Goal: Task Accomplishment & Management: Complete application form

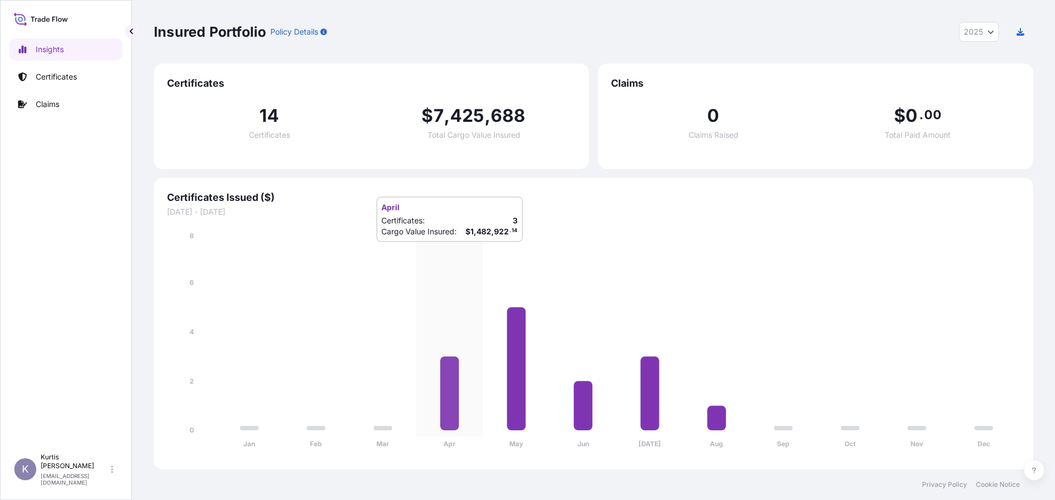
select select "2025"
click at [52, 77] on p "Certificates" at bounding box center [56, 76] width 41 height 11
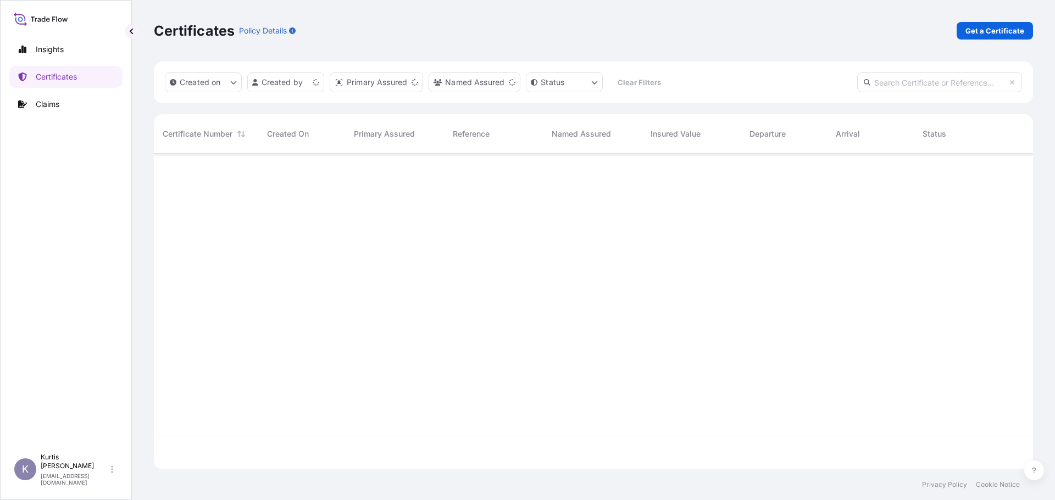
scroll to position [314, 871]
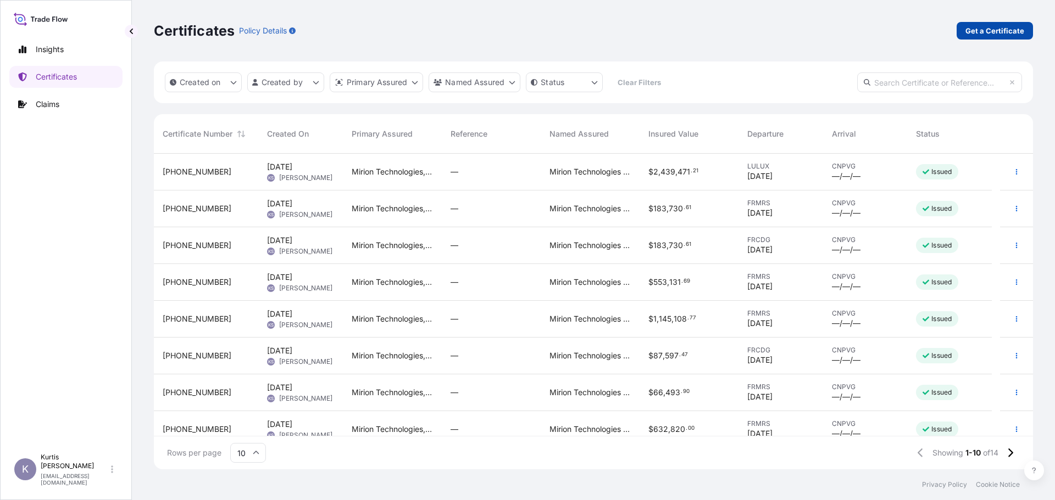
click at [1005, 26] on p "Get a Certificate" at bounding box center [994, 30] width 59 height 11
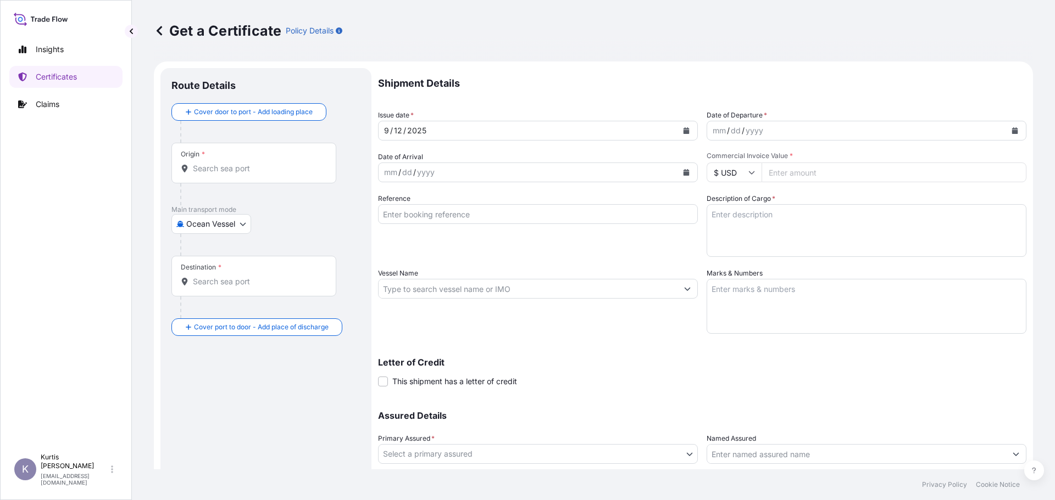
click at [225, 220] on body "Insights Certificates Claims K [PERSON_NAME] [EMAIL_ADDRESS][DOMAIN_NAME] Get a…" at bounding box center [527, 250] width 1055 height 500
click at [225, 247] on div "Air" at bounding box center [230, 253] width 109 height 20
select select "Air"
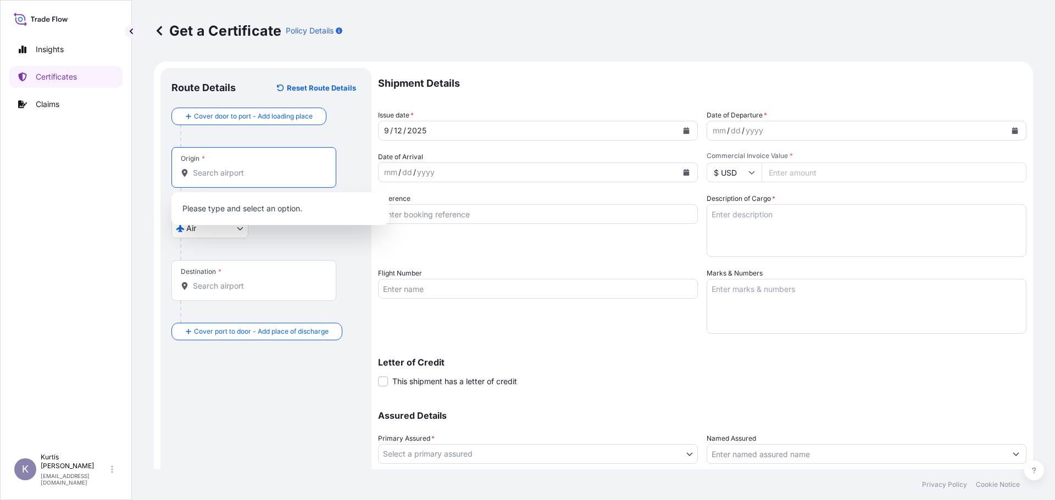
click at [230, 174] on input "Origin *" at bounding box center [258, 173] width 130 height 11
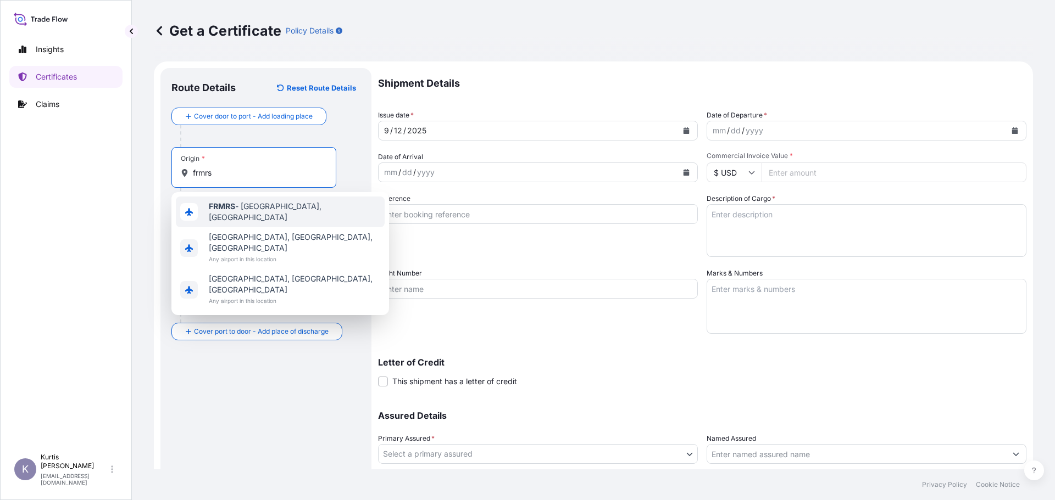
click at [260, 210] on span "FRMRS - [GEOGRAPHIC_DATA], [GEOGRAPHIC_DATA]" at bounding box center [294, 212] width 171 height 22
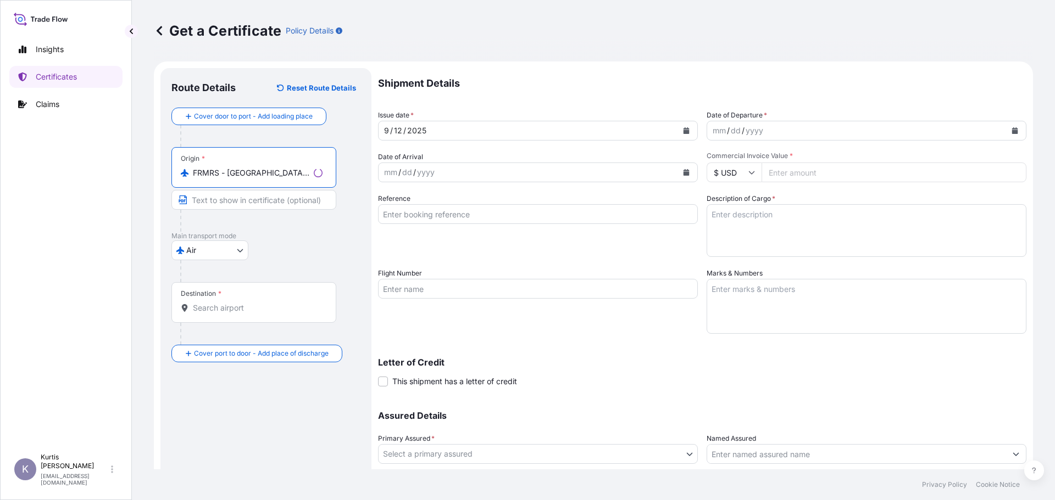
type input "FRMRS - [GEOGRAPHIC_DATA], [GEOGRAPHIC_DATA]"
click at [253, 300] on div "Destination *" at bounding box center [253, 302] width 165 height 41
click at [253, 303] on input "Destination *" at bounding box center [258, 308] width 130 height 11
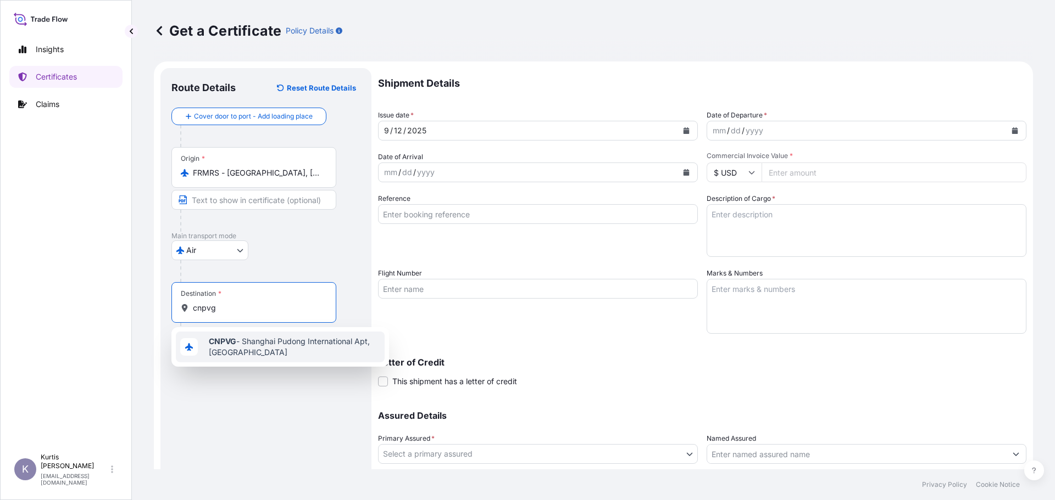
click at [251, 345] on span "CNPVG - Shanghai Pudong International Apt, [GEOGRAPHIC_DATA]" at bounding box center [294, 347] width 171 height 22
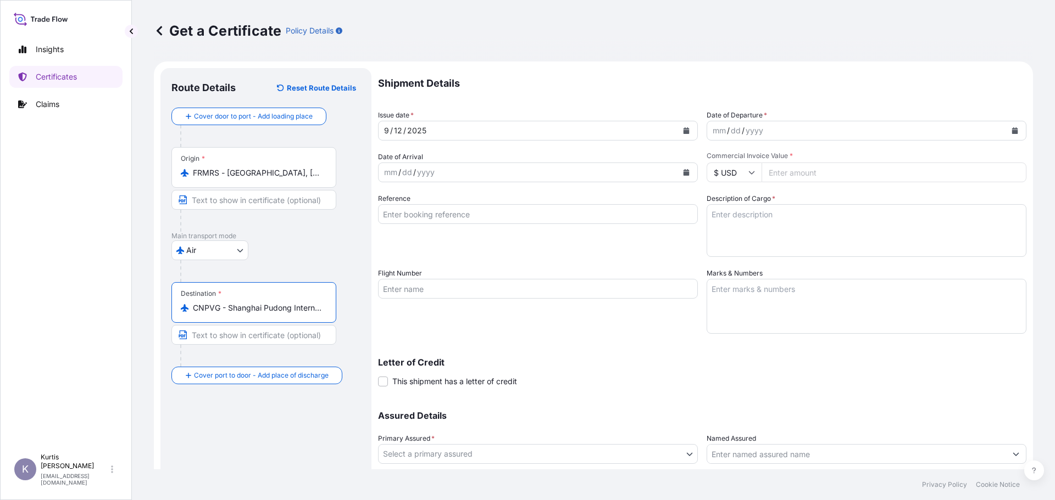
type input "CNPVG - Shanghai Pudong International Apt, [GEOGRAPHIC_DATA]"
click at [742, 131] on div "/" at bounding box center [743, 130] width 3 height 13
click at [810, 179] on input "Commercial Invoice Value *" at bounding box center [893, 173] width 265 height 20
type input "900063.68"
click at [810, 98] on p "Shipment Details" at bounding box center [702, 83] width 648 height 31
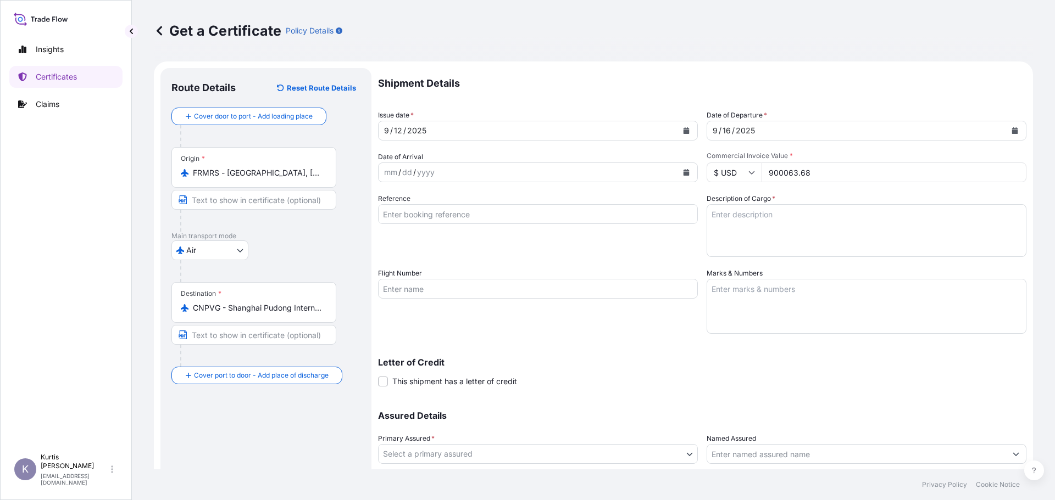
click at [756, 232] on textarea "Description of Cargo *" at bounding box center [866, 230] width 320 height 53
paste textarea "Description of Goods and/or Services COMMODITY:FOR HAINAN CHANGJIANG NUCLEAR PO…"
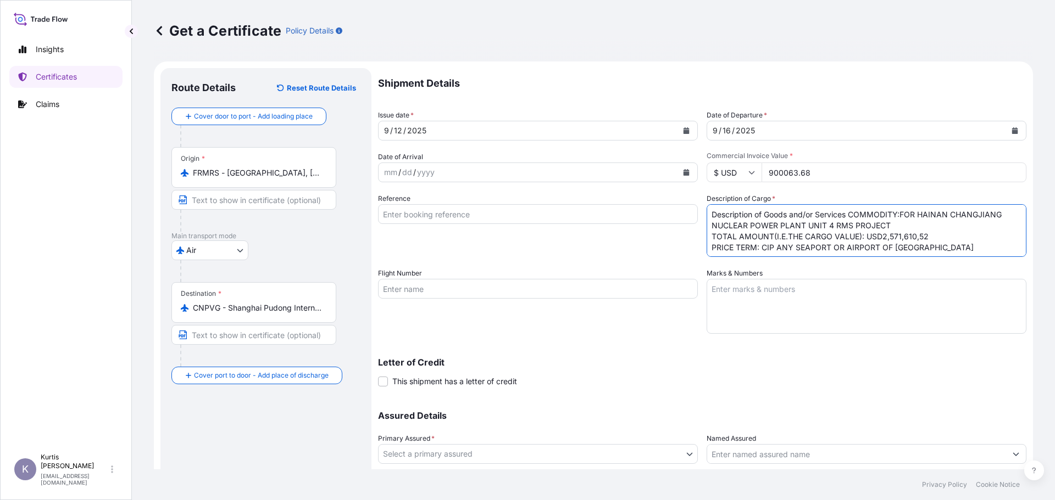
scroll to position [94, 0]
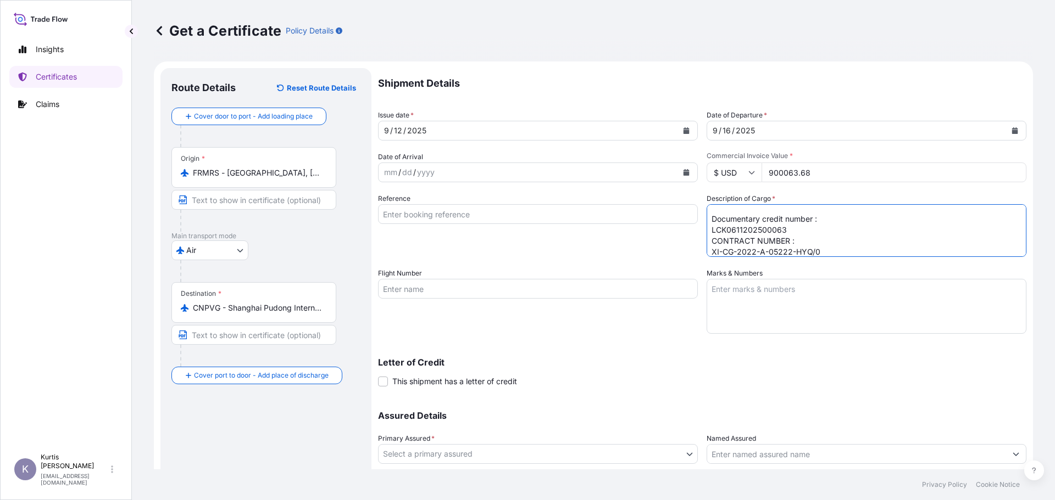
type textarea "Description of Goods and/or Services COMMODITY:FOR HAINAN CHANGJIANG NUCLEAR PO…"
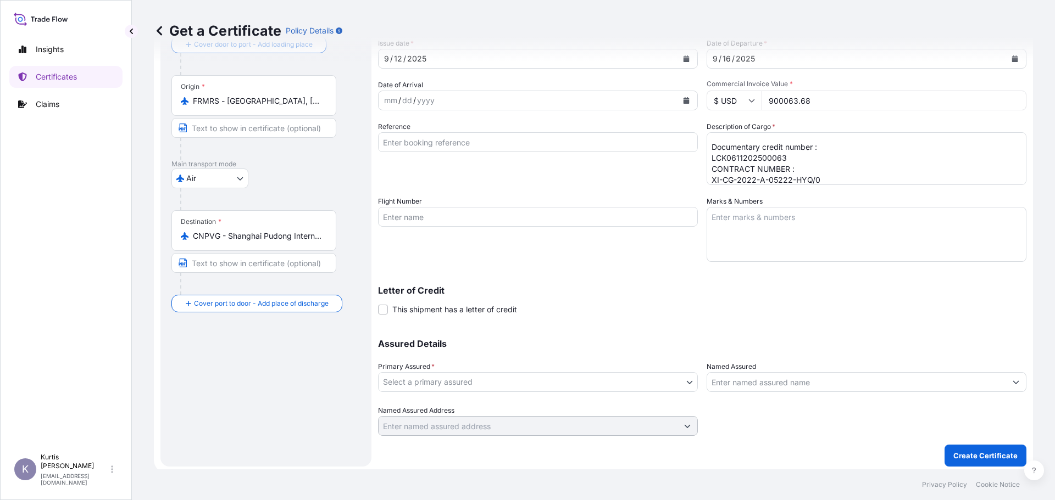
scroll to position [76, 0]
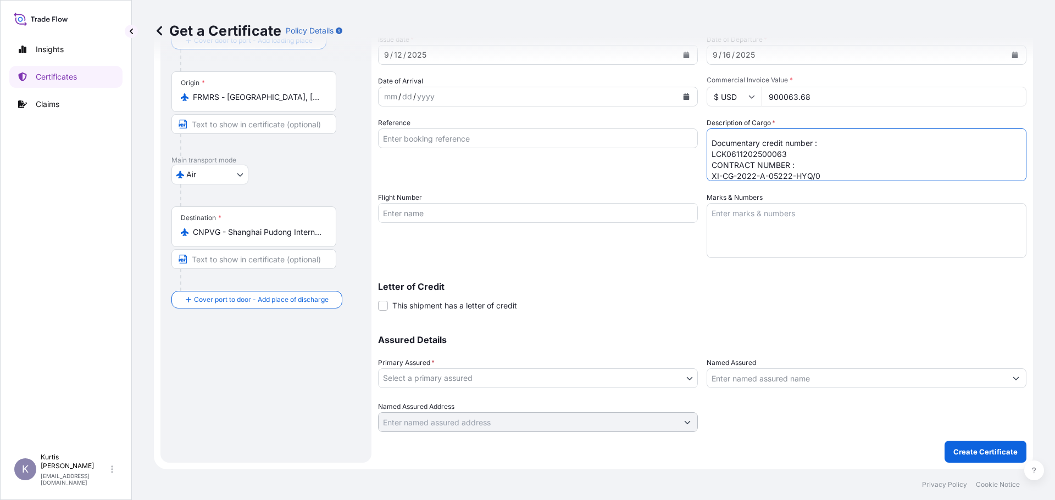
click at [471, 307] on span "This shipment has a letter of credit" at bounding box center [454, 305] width 125 height 11
click at [378, 300] on input "This shipment has a letter of credit" at bounding box center [378, 300] width 0 height 0
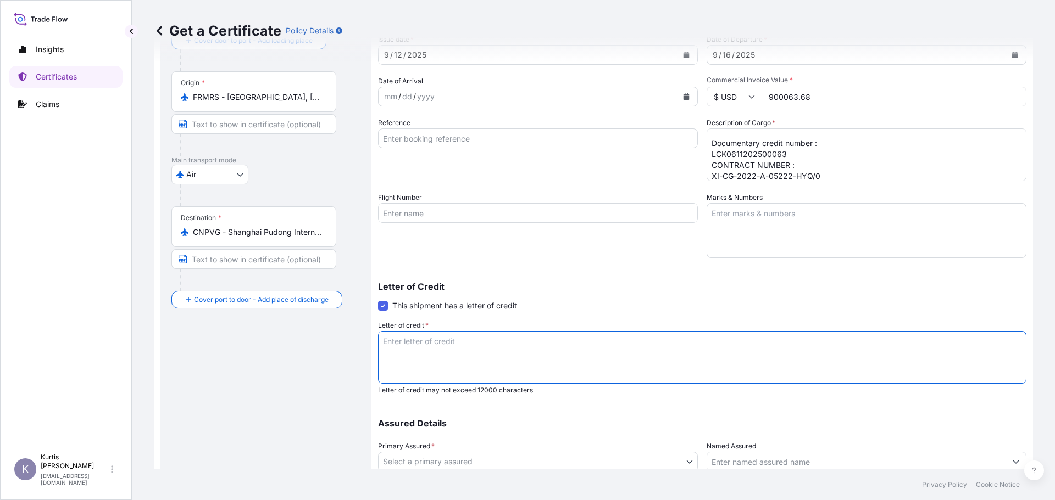
click at [471, 349] on textarea "Letter of credit *" at bounding box center [702, 357] width 648 height 53
paste textarea "INSURANCE POLICY/CERTIFICATE BLANK ENDORSED FOR 110PCT OF THE CARGO VALUE SHOWI…"
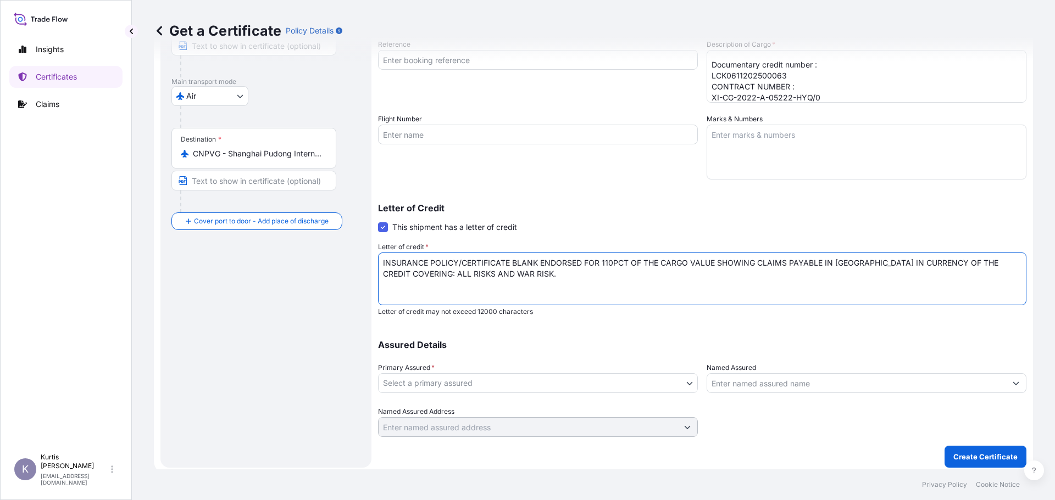
scroll to position [159, 0]
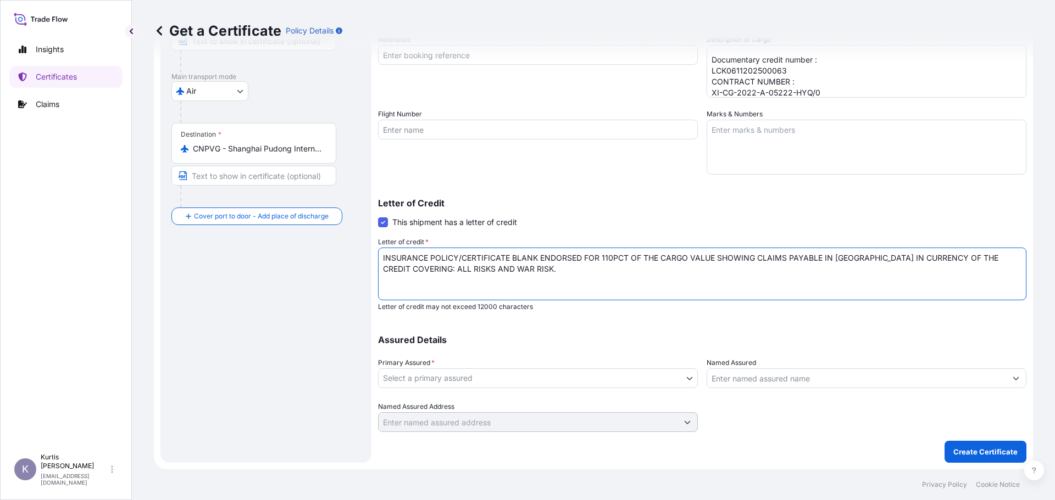
type textarea "INSURANCE POLICY/CERTIFICATE BLANK ENDORSED FOR 110PCT OF THE CARGO VALUE SHOWI…"
click at [568, 376] on body "Insights Certificates Claims K [PERSON_NAME] [EMAIL_ADDRESS][DOMAIN_NAME] Get a…" at bounding box center [527, 250] width 1055 height 500
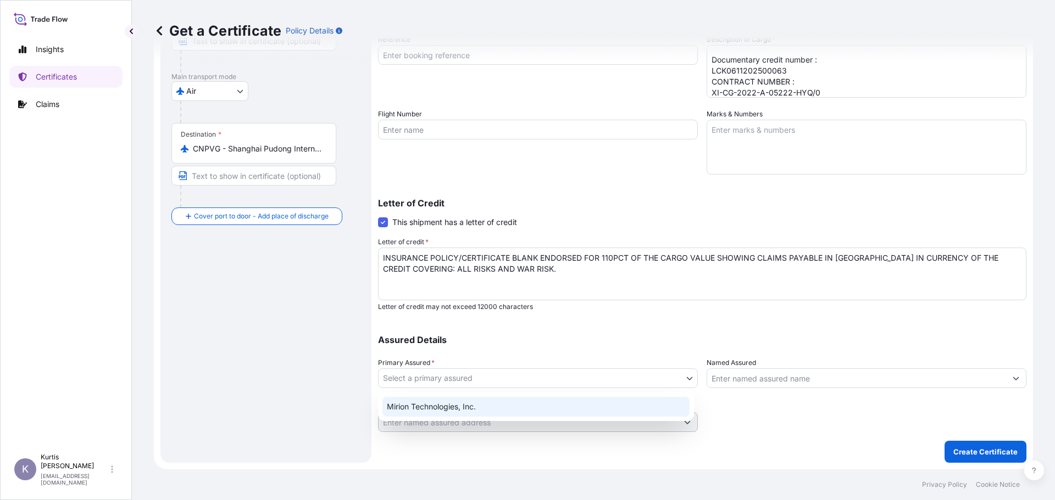
click at [552, 401] on div "Mirion Technologies, Inc." at bounding box center [535, 407] width 307 height 20
select select "31532"
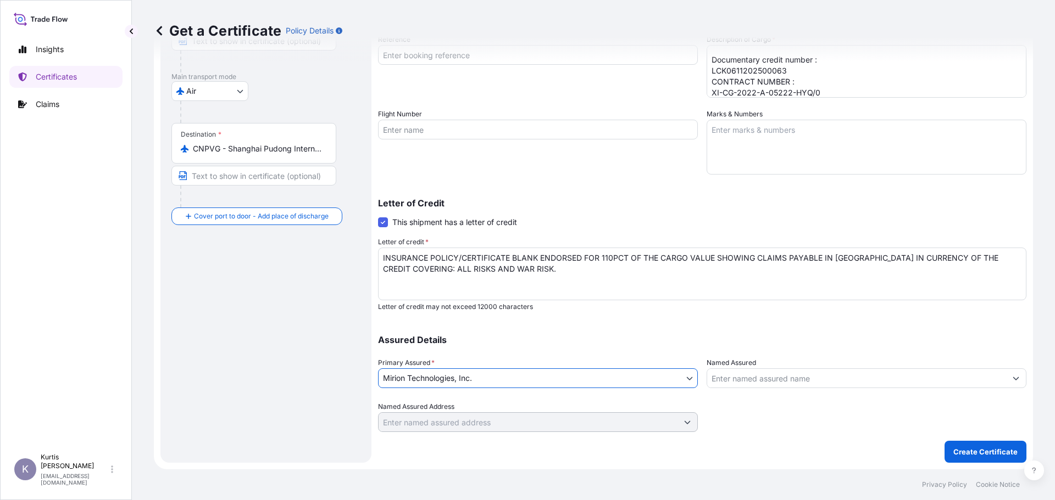
click at [785, 375] on input "Named Assured" at bounding box center [856, 379] width 299 height 20
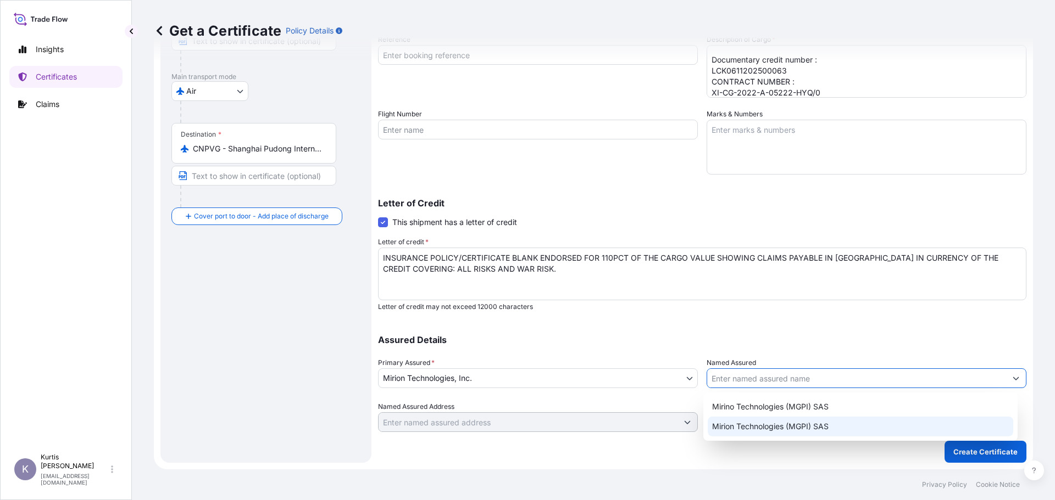
click at [812, 427] on span "Mirion Technologies (MGPI) SAS" at bounding box center [770, 426] width 116 height 11
type input "Mirion Technologies (MGPI) SAS"
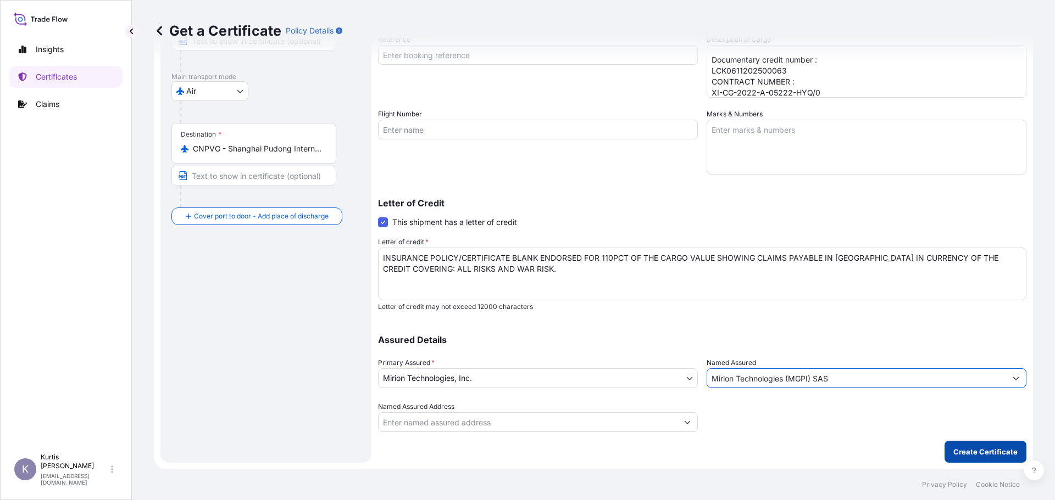
click at [969, 453] on p "Create Certificate" at bounding box center [985, 452] width 64 height 11
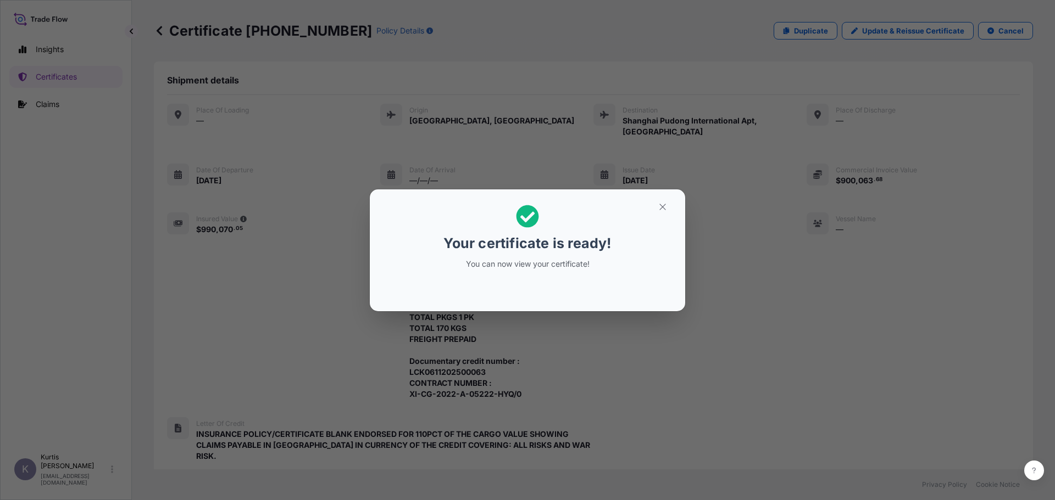
click at [660, 319] on div "Your certificate is ready! You can now view your certificate!" at bounding box center [527, 250] width 1055 height 500
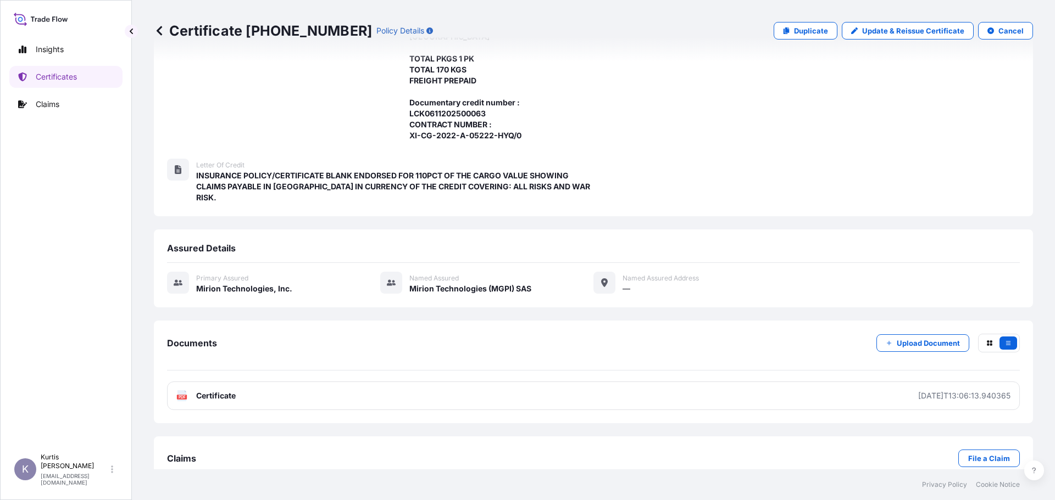
scroll to position [259, 0]
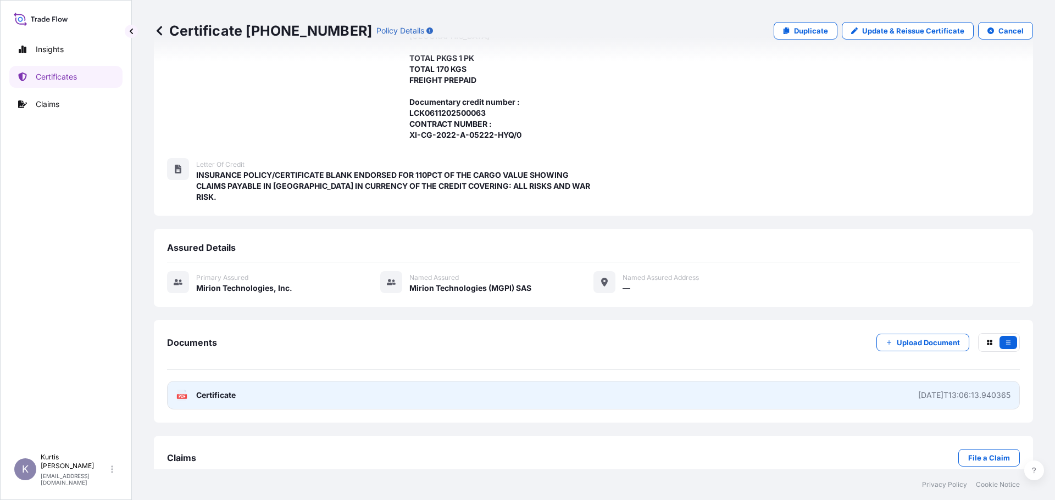
click at [938, 381] on link "PDF Certificate [DATE]T13:06:13.940365" at bounding box center [593, 395] width 852 height 29
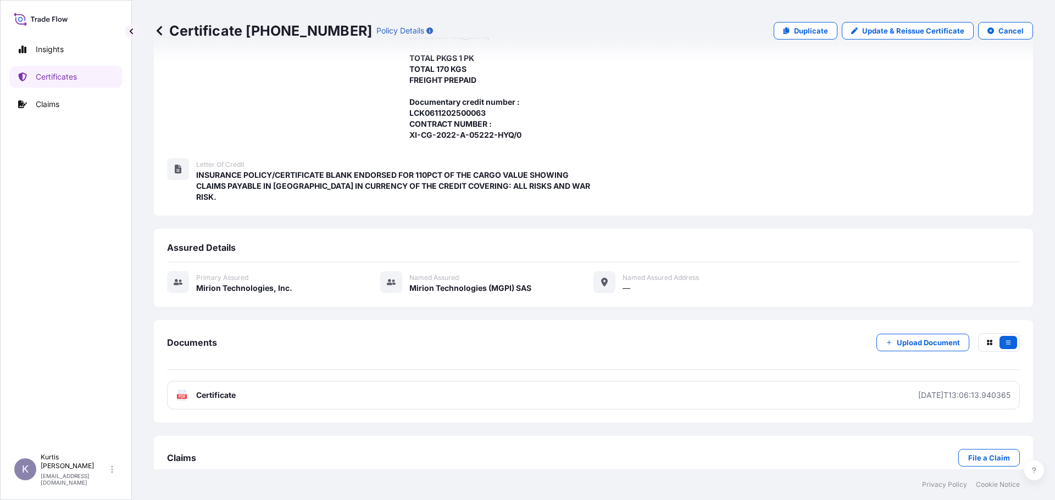
scroll to position [0, 0]
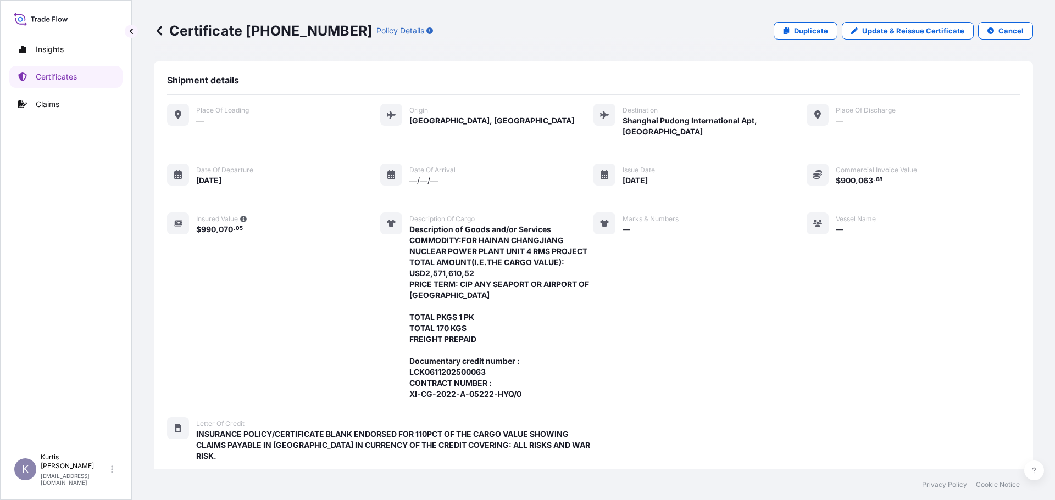
click at [159, 30] on icon at bounding box center [159, 30] width 5 height 9
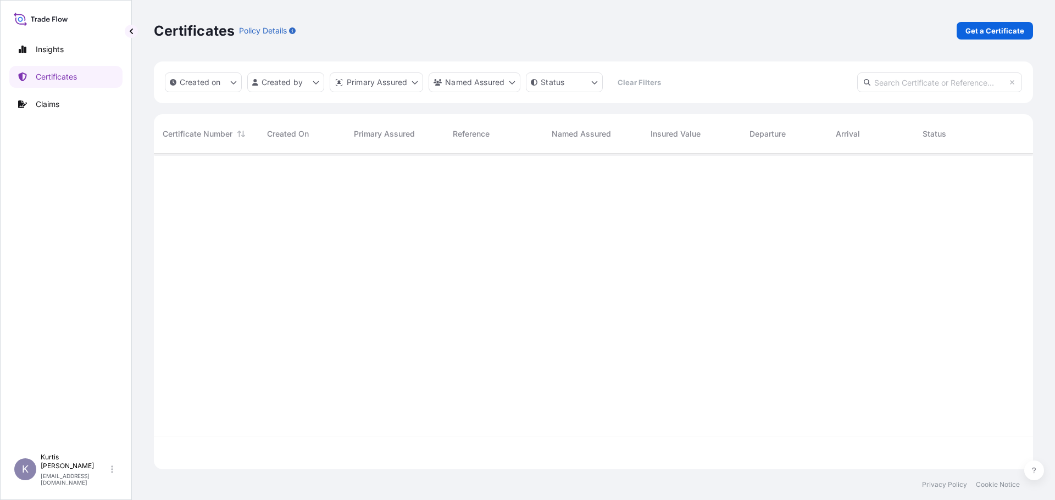
scroll to position [314, 871]
click at [986, 33] on p "Get a Certificate" at bounding box center [994, 30] width 59 height 11
select select "Ocean Vessel"
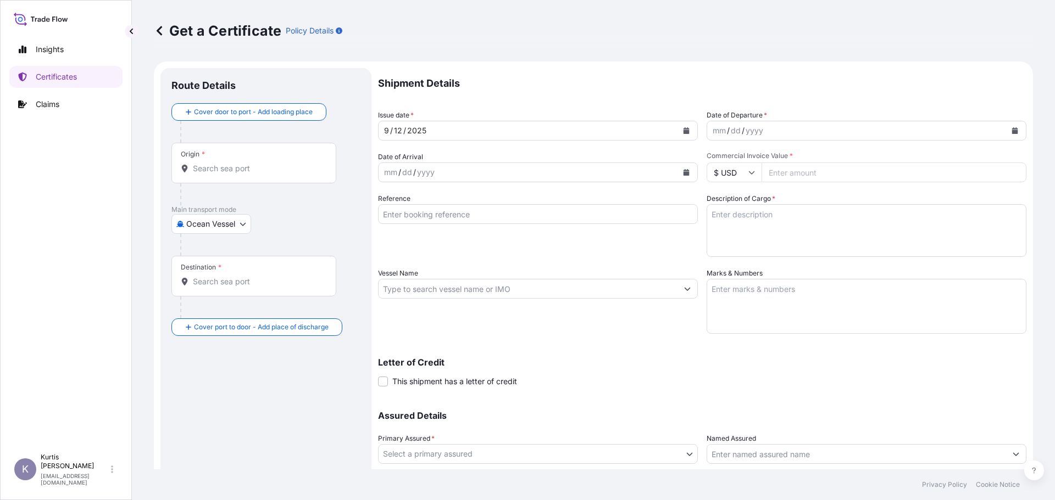
click at [261, 166] on input "Origin *" at bounding box center [258, 168] width 130 height 11
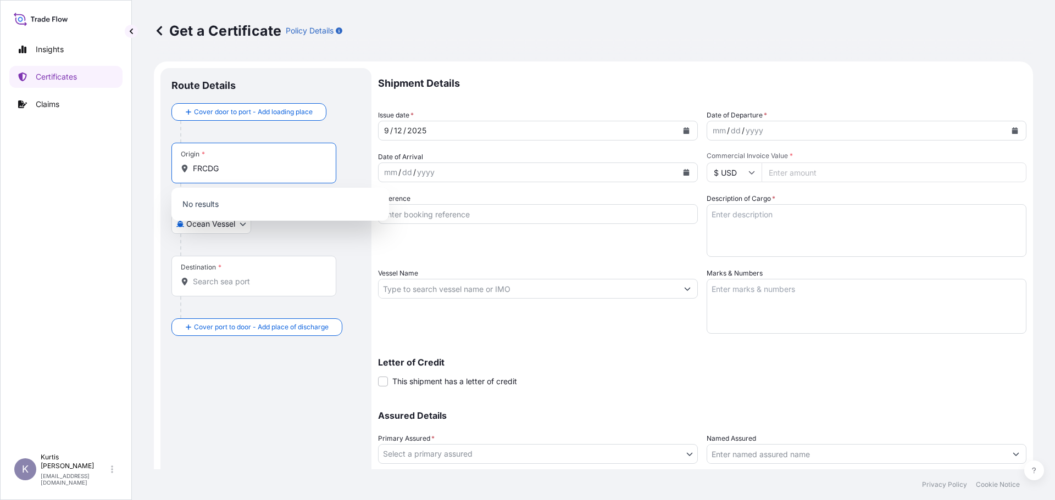
type input "FRCDG"
click at [240, 226] on body "Insights Certificates Claims K [PERSON_NAME] [EMAIL_ADDRESS][DOMAIN_NAME] Get a…" at bounding box center [527, 250] width 1055 height 500
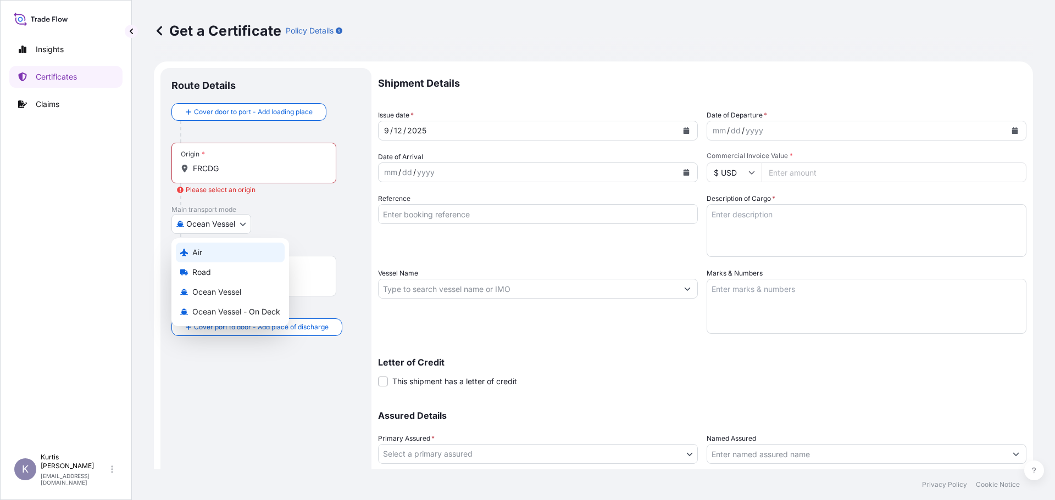
click at [237, 249] on div "Air" at bounding box center [230, 253] width 109 height 20
select select "Air"
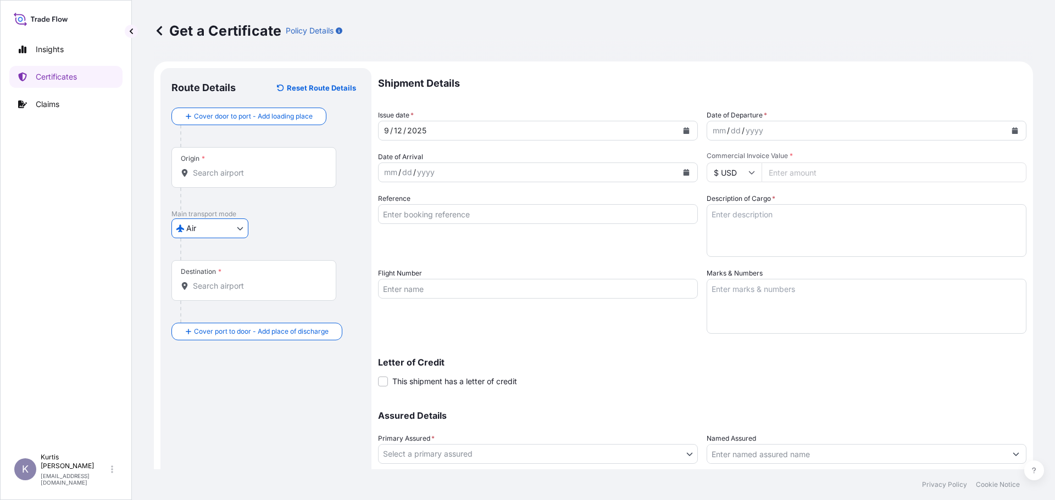
drag, startPoint x: 239, startPoint y: 159, endPoint x: 241, endPoint y: 168, distance: 8.9
click at [240, 159] on div "Origin *" at bounding box center [253, 167] width 165 height 41
click at [240, 168] on input "Origin *" at bounding box center [258, 173] width 130 height 11
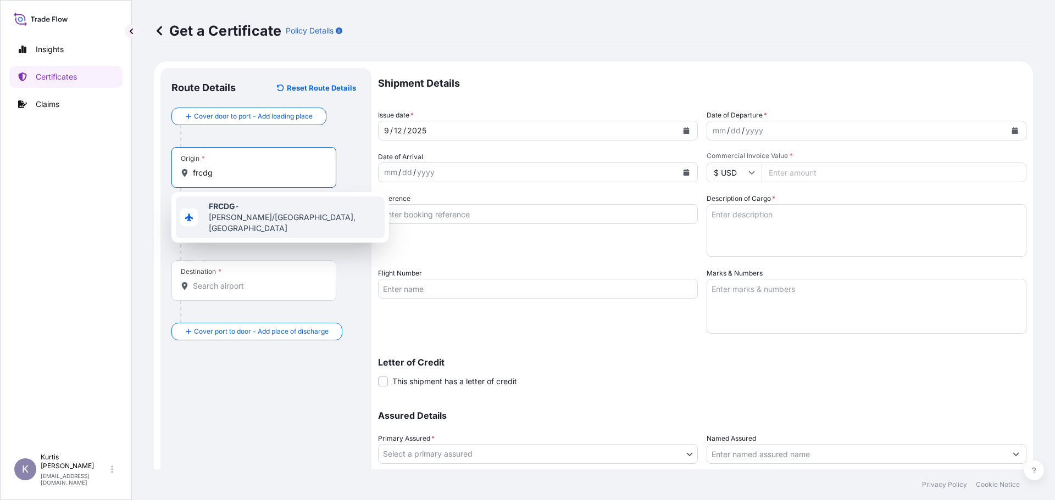
click at [241, 205] on span "FRCDG - [PERSON_NAME]/[GEOGRAPHIC_DATA], [GEOGRAPHIC_DATA]" at bounding box center [294, 217] width 171 height 33
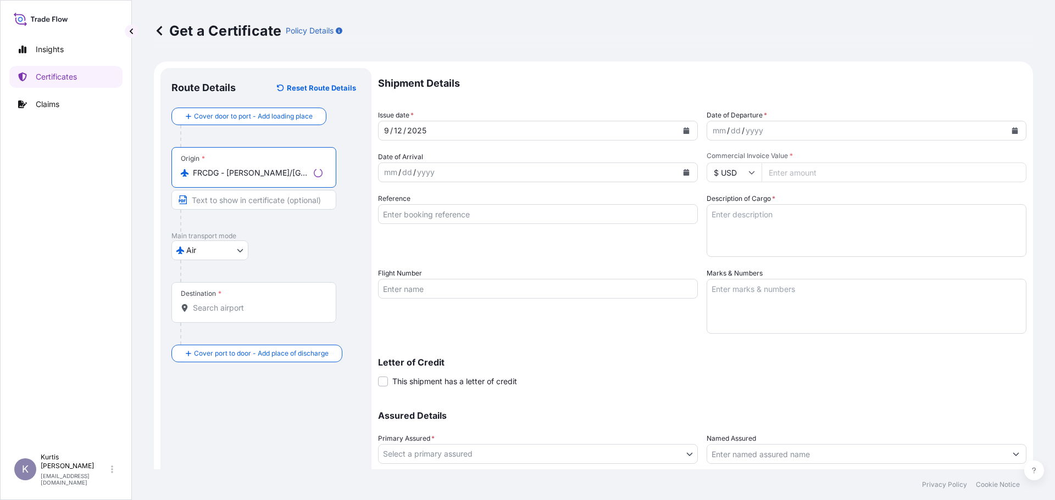
type input "FRCDG - [PERSON_NAME]/[GEOGRAPHIC_DATA], [GEOGRAPHIC_DATA]"
click at [239, 302] on div "Destination *" at bounding box center [253, 302] width 165 height 41
click at [239, 303] on input "Destination *" at bounding box center [258, 308] width 130 height 11
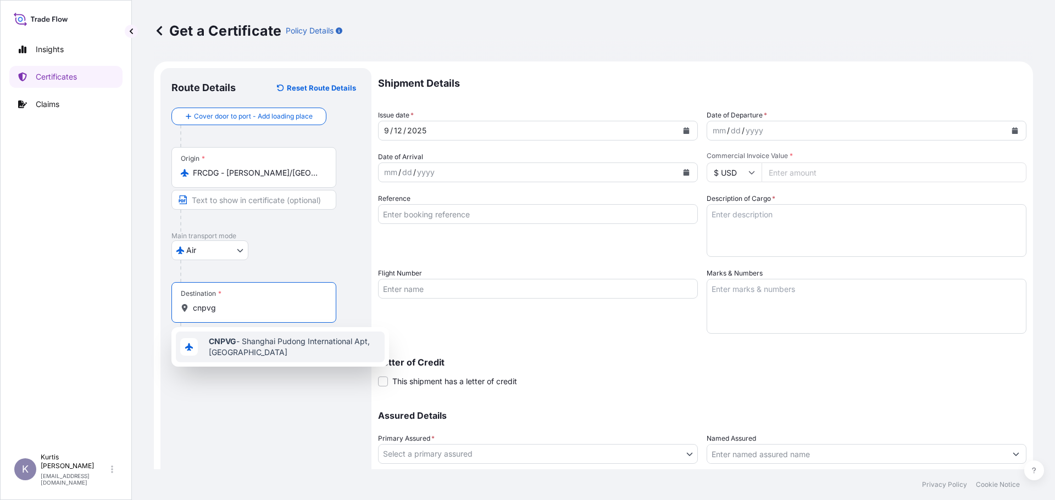
click at [253, 342] on span "CNPVG - Shanghai Pudong International Apt, [GEOGRAPHIC_DATA]" at bounding box center [294, 347] width 171 height 22
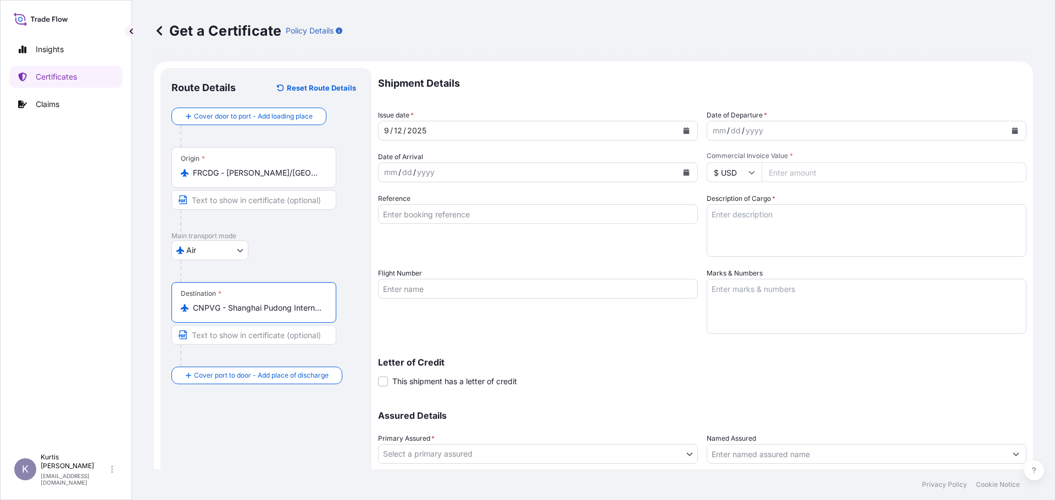
type input "CNPVG - Shanghai Pudong International Apt, [GEOGRAPHIC_DATA]"
click at [774, 131] on div "mm / dd / yyyy" at bounding box center [856, 131] width 299 height 20
click at [809, 181] on input "Commercial Invoice Value *" at bounding box center [893, 173] width 265 height 20
type input "900063.68"
click at [797, 209] on textarea "Description of Cargo *" at bounding box center [866, 230] width 320 height 53
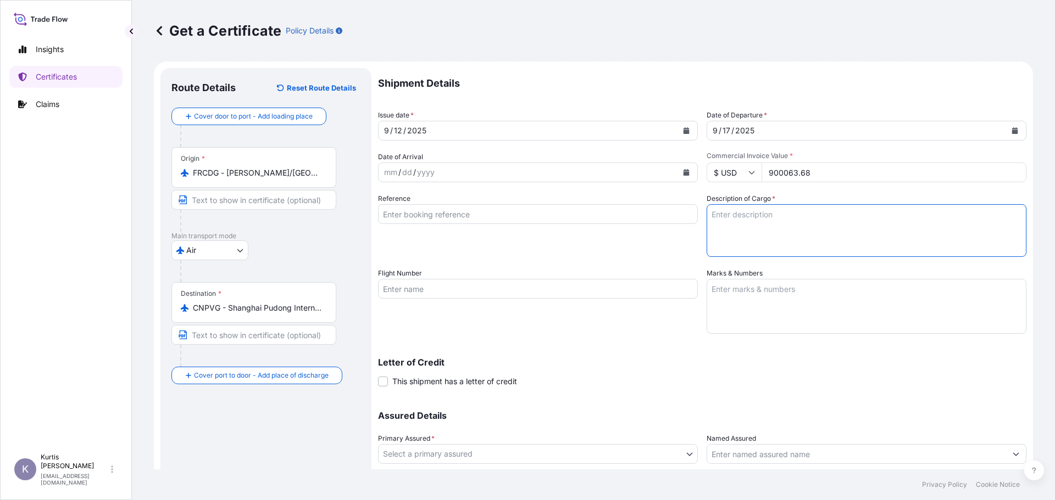
click at [804, 223] on textarea "Description of Cargo *" at bounding box center [866, 230] width 320 height 53
paste textarea "Description of Goods and/or Services COMMODITY:FOR HAINAN CHANGJIANG NUCLEAR PO…"
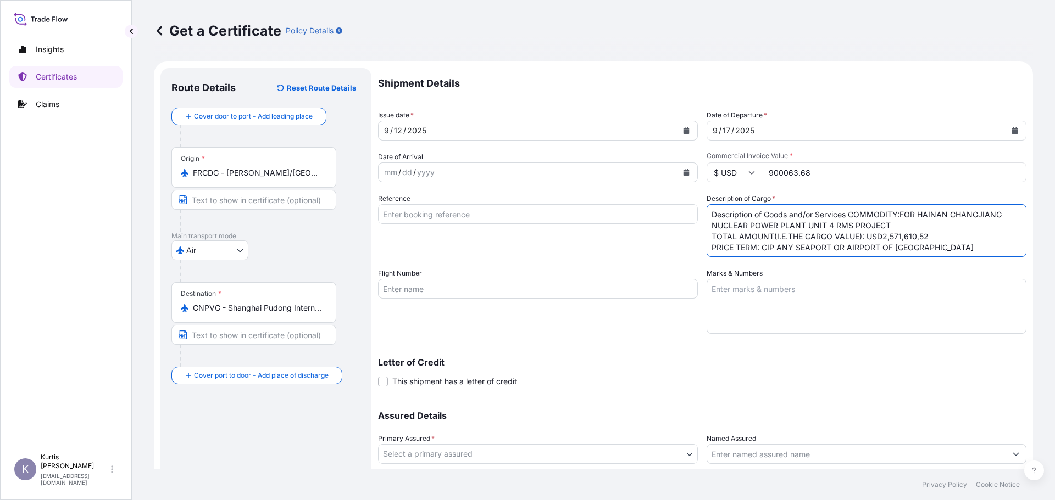
scroll to position [94, 0]
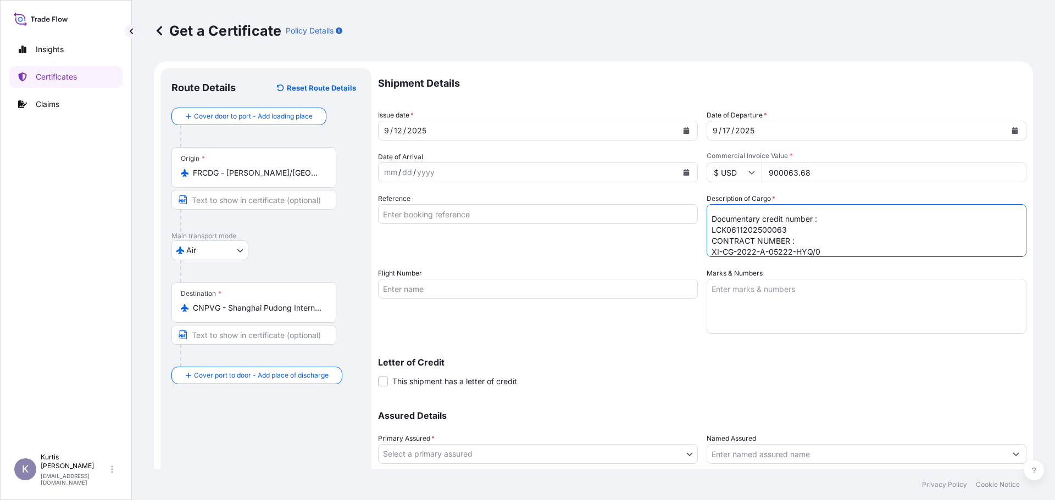
type textarea "Description of Goods and/or Services COMMODITY:FOR HAINAN CHANGJIANG NUCLEAR PO…"
click at [774, 310] on textarea "Marks & Numbers" at bounding box center [866, 306] width 320 height 55
click at [406, 385] on span "This shipment has a letter of credit" at bounding box center [454, 381] width 125 height 11
click at [378, 376] on input "This shipment has a letter of credit" at bounding box center [378, 376] width 0 height 0
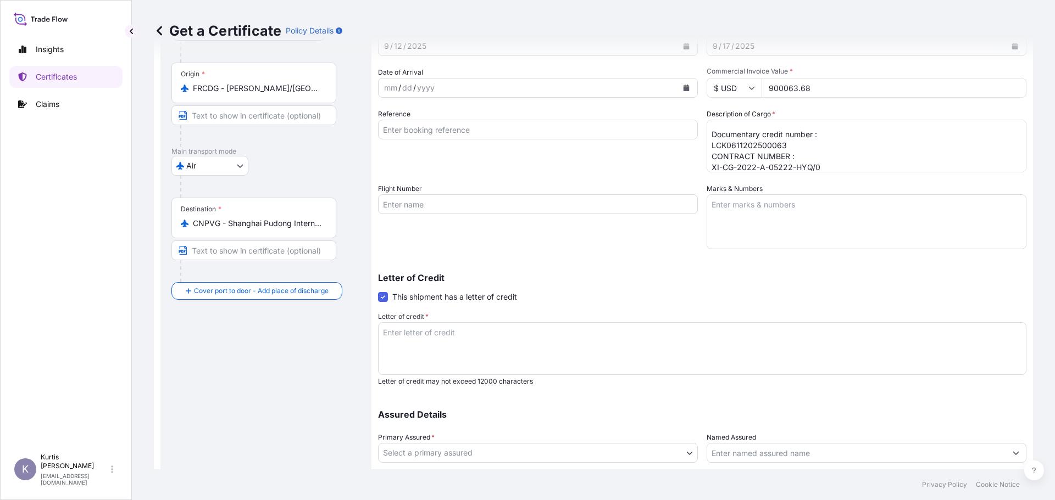
scroll to position [110, 0]
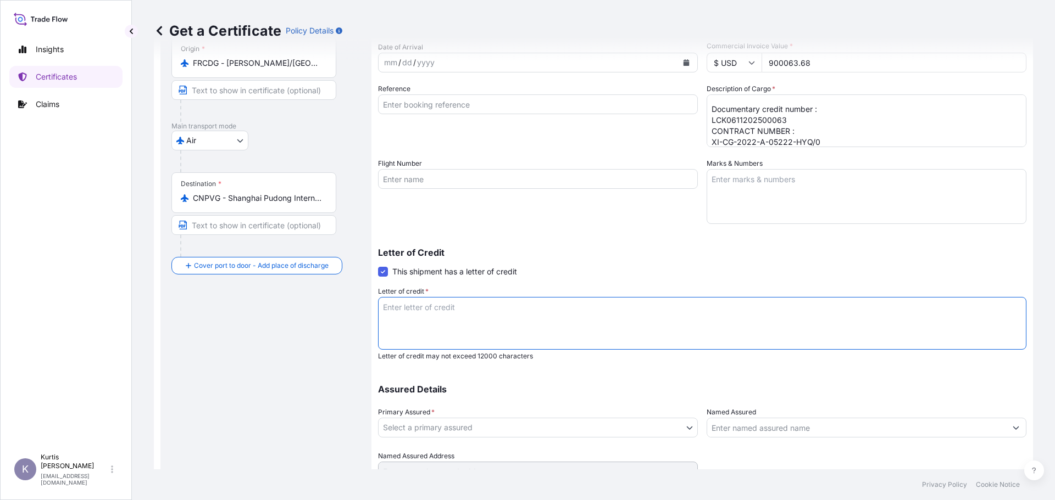
click at [434, 316] on textarea "Letter of credit *" at bounding box center [702, 323] width 648 height 53
paste textarea "INSURANCE POLICY/CERTIFICATE BLANK ENDORSED FOR 110PCT OF THE CARGO VALUE SHOWI…"
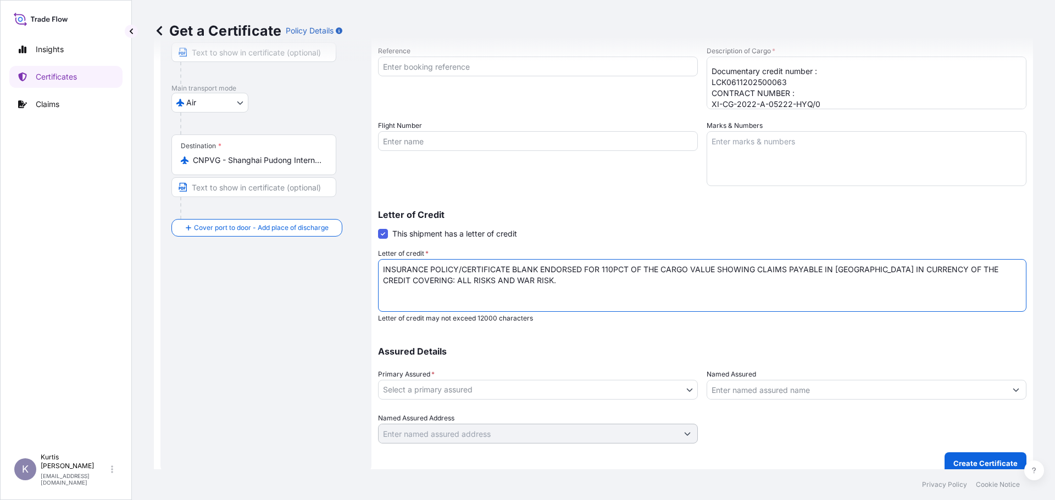
scroll to position [159, 0]
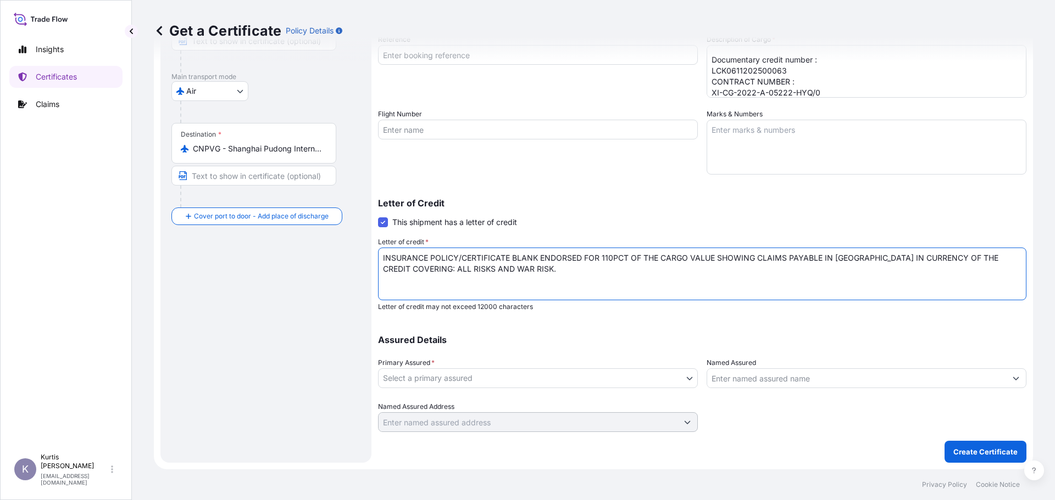
type textarea "INSURANCE POLICY/CERTIFICATE BLANK ENDORSED FOR 110PCT OF THE CARGO VALUE SHOWI…"
click at [490, 384] on body "Insights Certificates Claims K [PERSON_NAME] [EMAIL_ADDRESS][DOMAIN_NAME] Get a…" at bounding box center [527, 250] width 1055 height 500
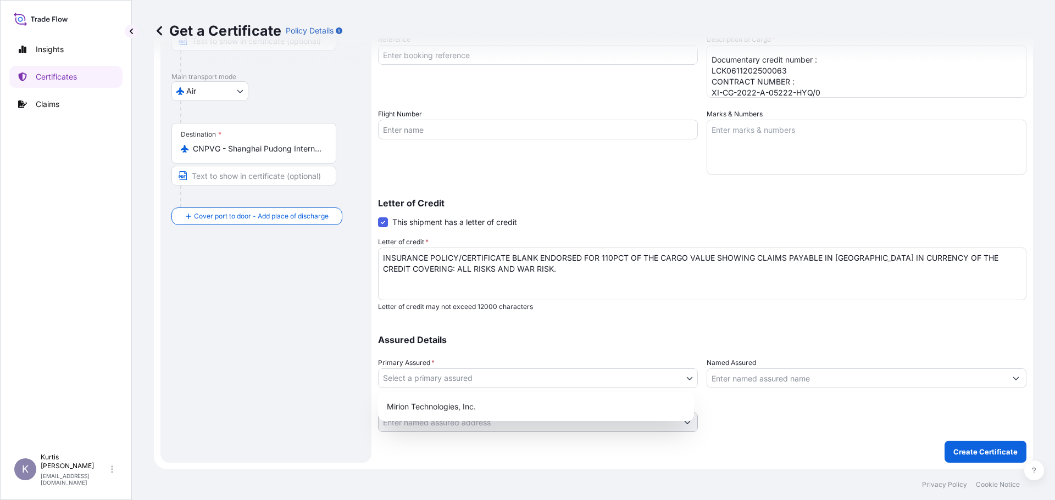
click at [490, 399] on div "Mirion Technologies, Inc." at bounding box center [535, 407] width 307 height 20
select select "31532"
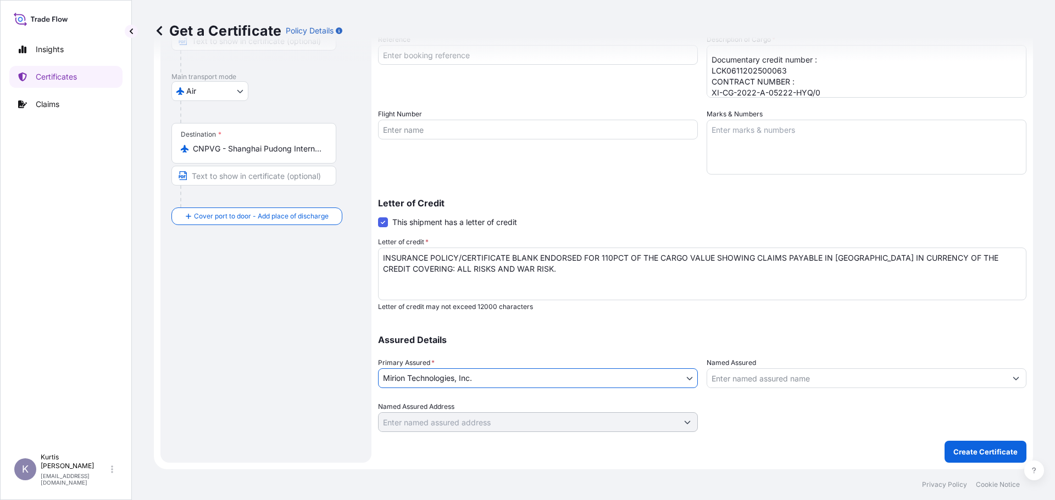
click at [780, 379] on input "Named Assured" at bounding box center [856, 379] width 299 height 20
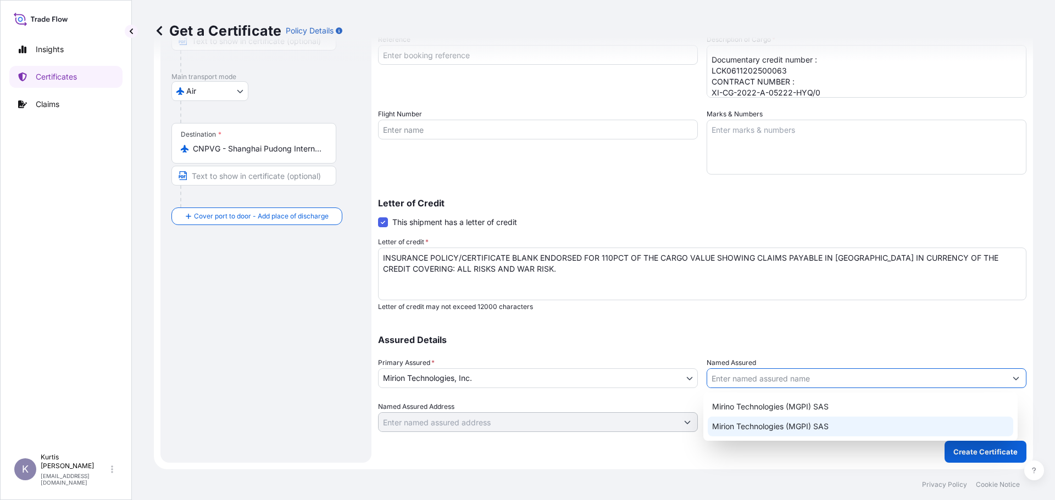
click at [788, 431] on span "Mirion Technologies (MGPI) SAS" at bounding box center [770, 426] width 116 height 11
type input "Mirion Technologies (MGPI) SAS"
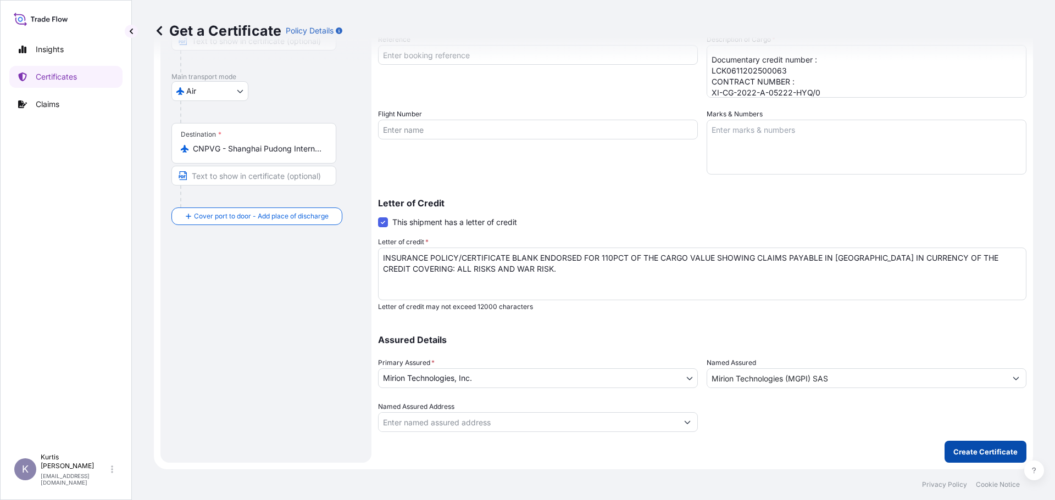
click at [960, 452] on p "Create Certificate" at bounding box center [985, 452] width 64 height 11
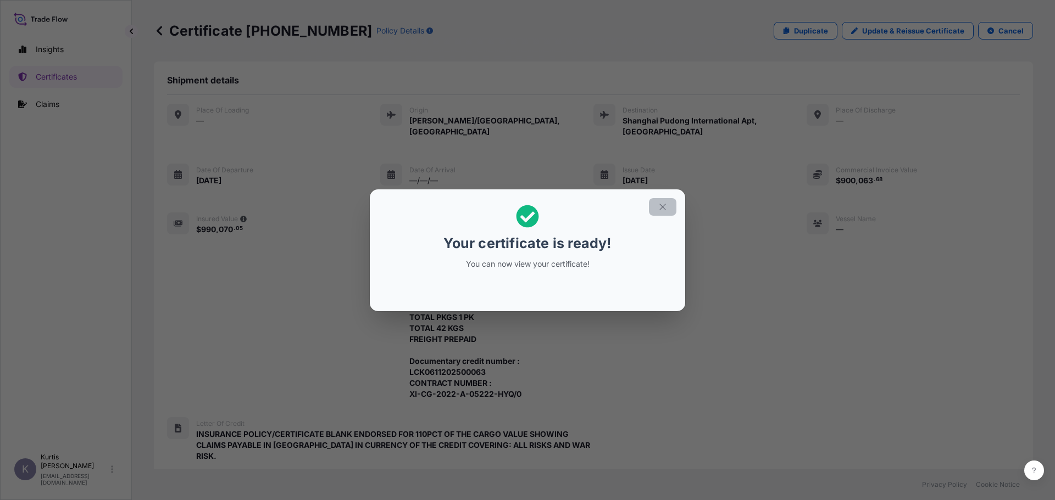
click at [662, 206] on icon "button" at bounding box center [662, 207] width 10 height 10
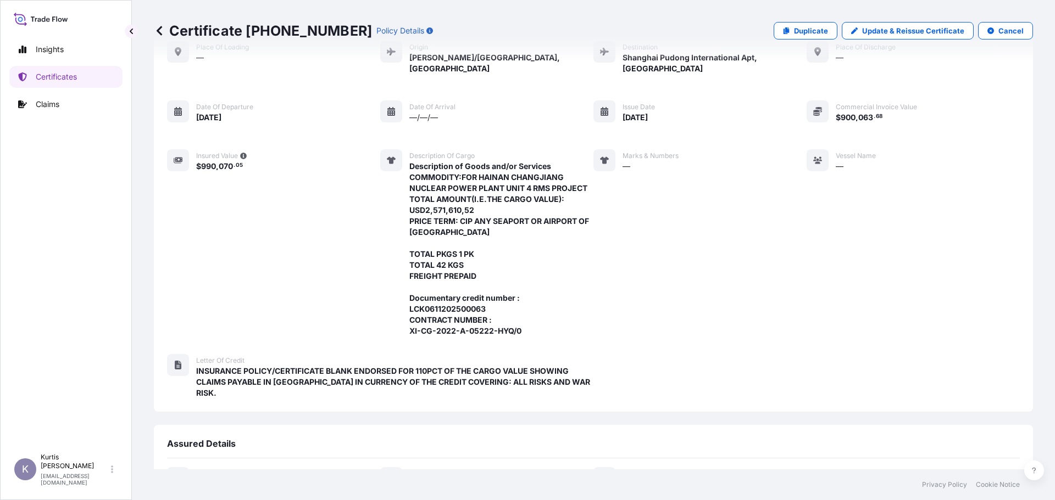
scroll to position [259, 0]
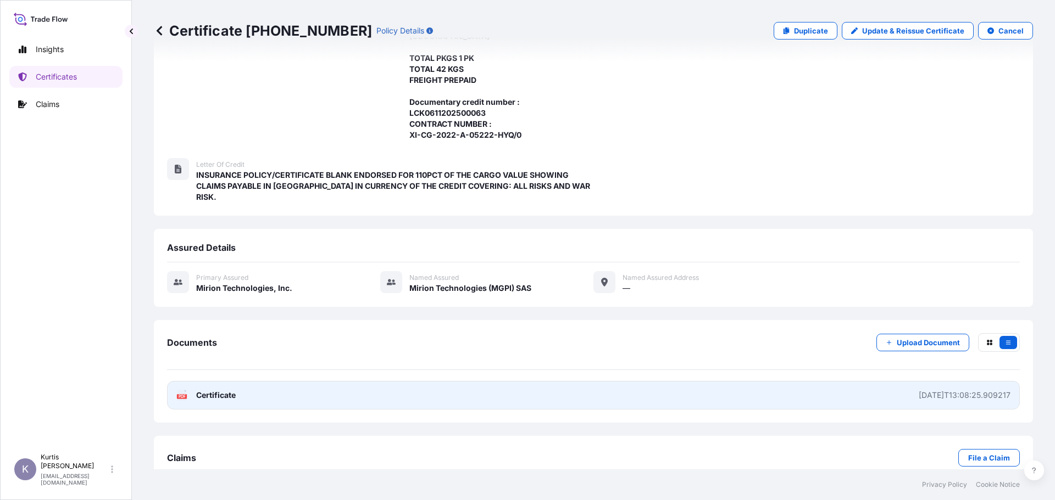
click at [757, 381] on link "PDF Certificate [DATE]T13:08:25.909217" at bounding box center [593, 395] width 852 height 29
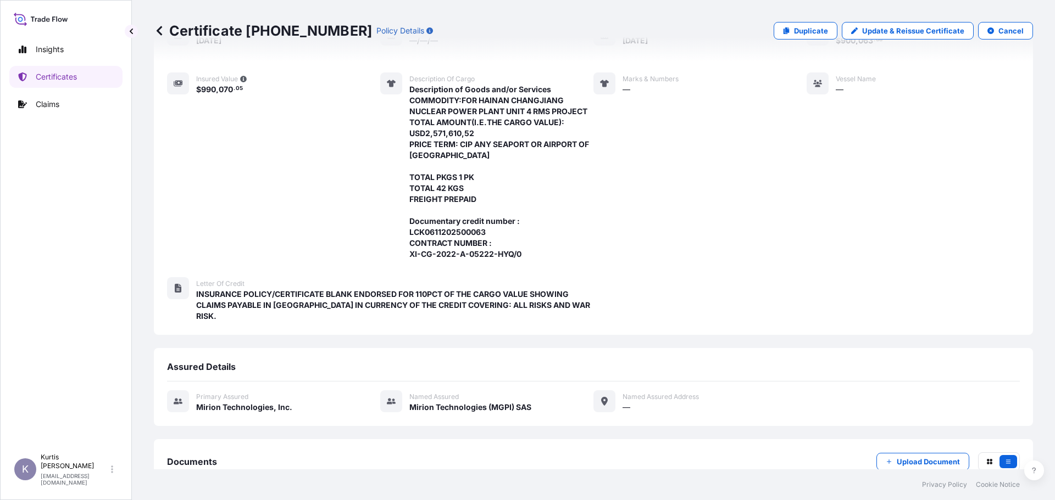
scroll to position [0, 0]
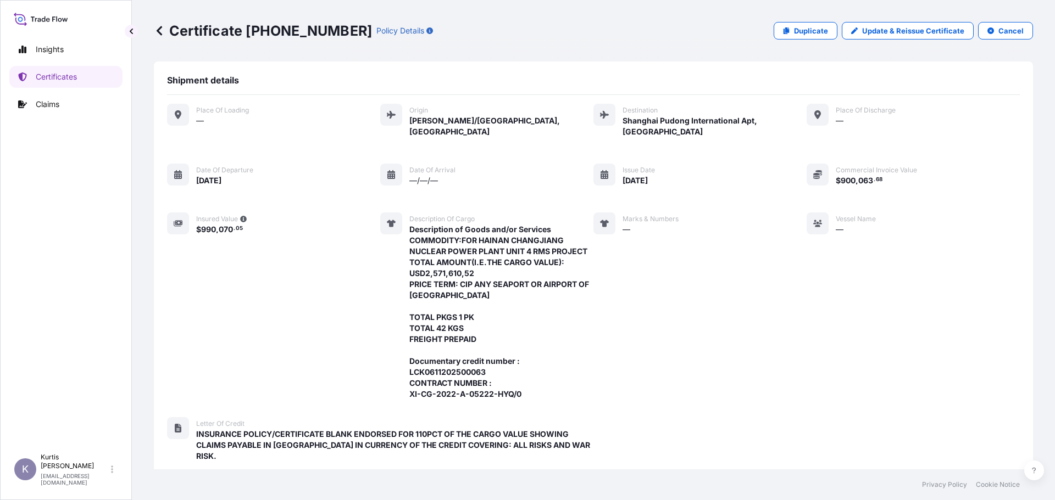
click at [158, 29] on icon at bounding box center [159, 30] width 11 height 11
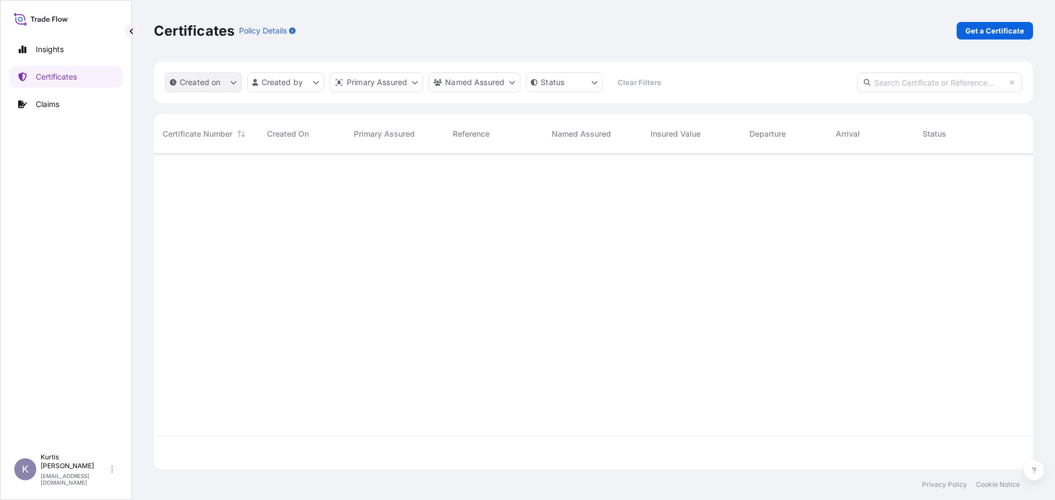
scroll to position [314, 871]
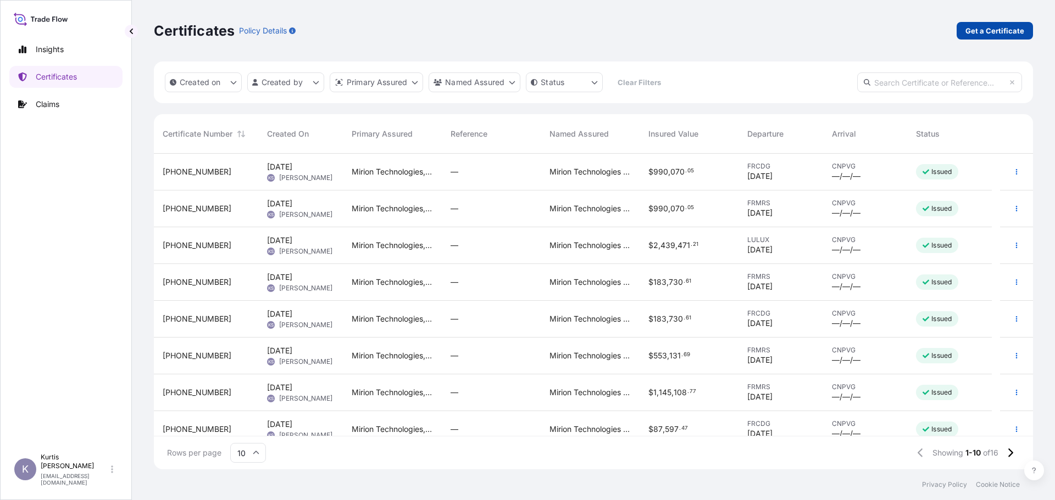
click at [995, 31] on p "Get a Certificate" at bounding box center [994, 30] width 59 height 11
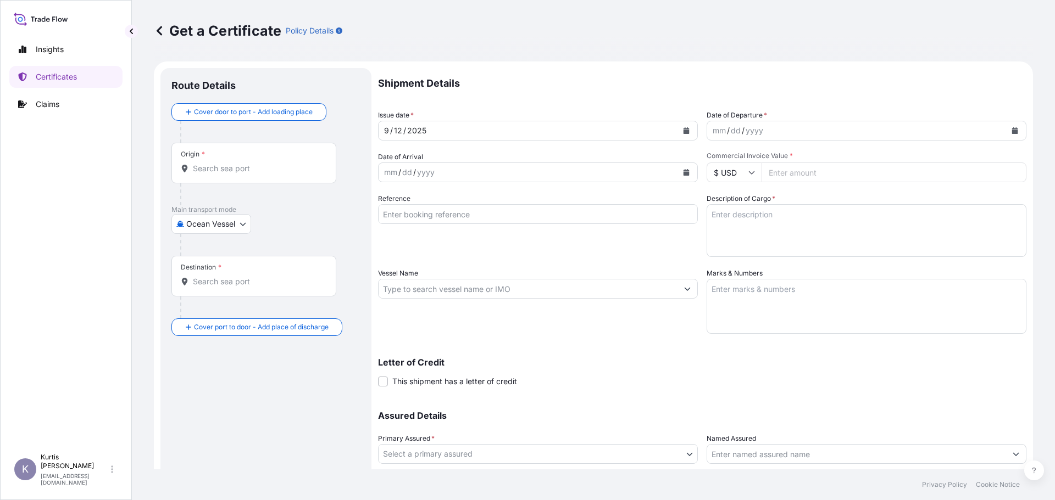
click at [204, 174] on div "Origin *" at bounding box center [253, 163] width 165 height 41
click at [204, 174] on input "Origin *" at bounding box center [258, 168] width 130 height 11
click at [205, 224] on body "0 options available. Insights Certificates Claims K [PERSON_NAME] [EMAIL_ADDRES…" at bounding box center [527, 250] width 1055 height 500
click at [208, 250] on div "Air" at bounding box center [230, 253] width 109 height 20
select select "Air"
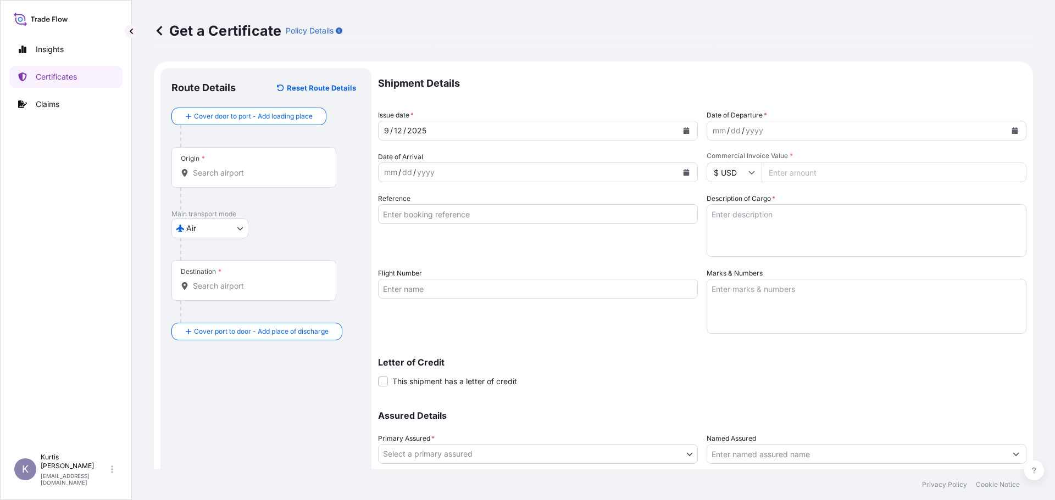
click at [212, 164] on div "Origin *" at bounding box center [253, 167] width 165 height 41
click at [212, 168] on input "Origin *" at bounding box center [258, 173] width 130 height 11
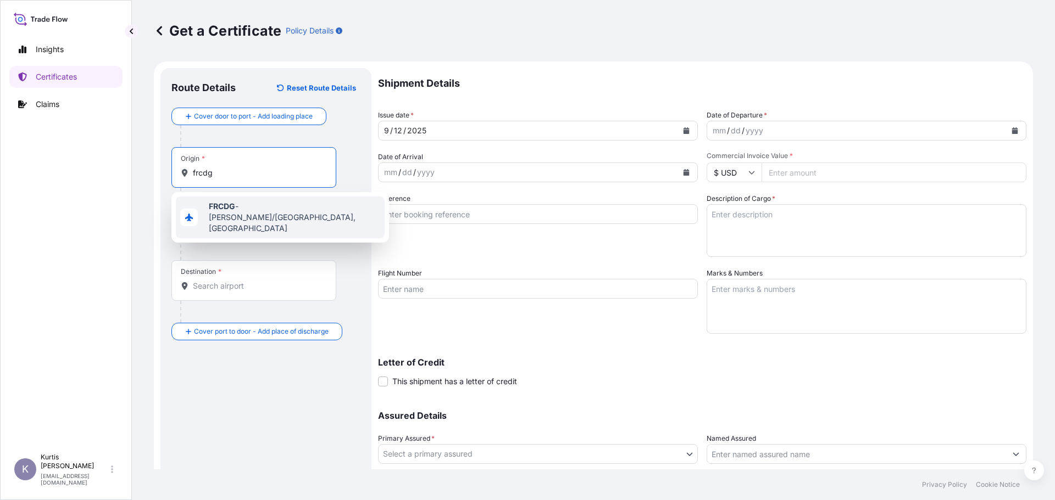
click at [243, 205] on span "FRCDG - [PERSON_NAME]/[GEOGRAPHIC_DATA], [GEOGRAPHIC_DATA]" at bounding box center [294, 217] width 171 height 33
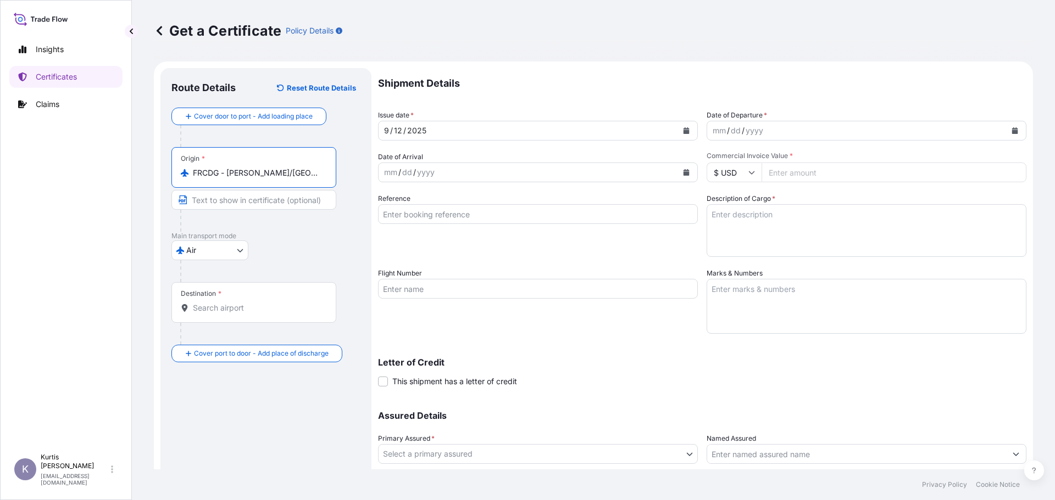
type input "FRCDG - [PERSON_NAME]/[GEOGRAPHIC_DATA], [GEOGRAPHIC_DATA]"
click at [219, 311] on input "Destination *" at bounding box center [258, 308] width 130 height 11
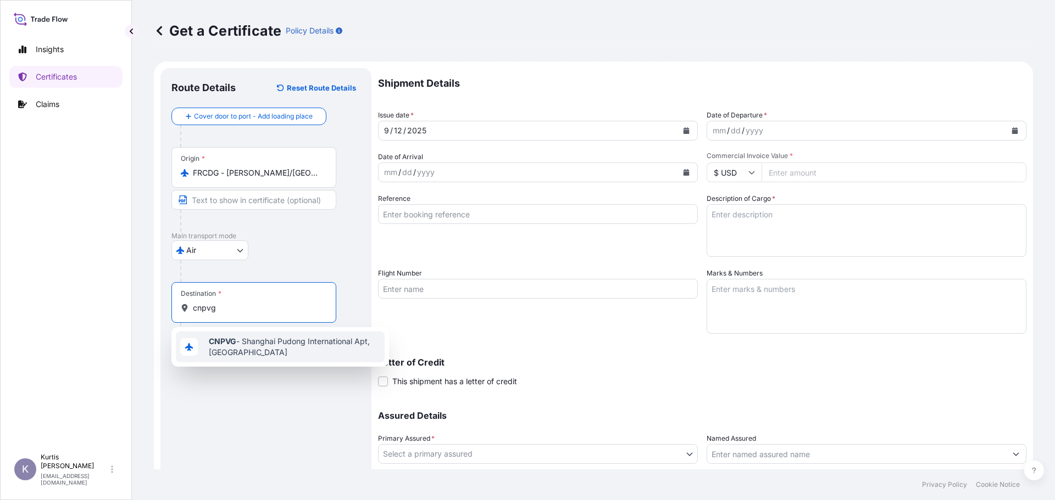
click at [238, 347] on span "CNPVG - Shanghai Pudong International Apt, [GEOGRAPHIC_DATA]" at bounding box center [294, 347] width 171 height 22
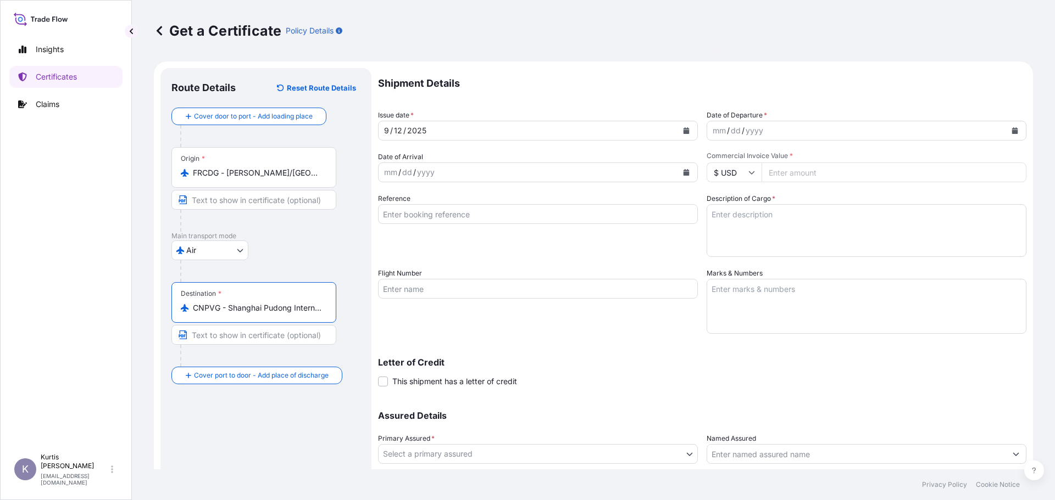
type input "CNPVG - Shanghai Pudong International Apt, [GEOGRAPHIC_DATA]"
click at [775, 135] on div "mm / dd / yyyy" at bounding box center [856, 131] width 299 height 20
click at [774, 129] on div "mm / dd / yyyy" at bounding box center [856, 131] width 299 height 20
click at [834, 167] on input "Commercial Invoice Value *" at bounding box center [893, 173] width 265 height 20
type input "900063.68"
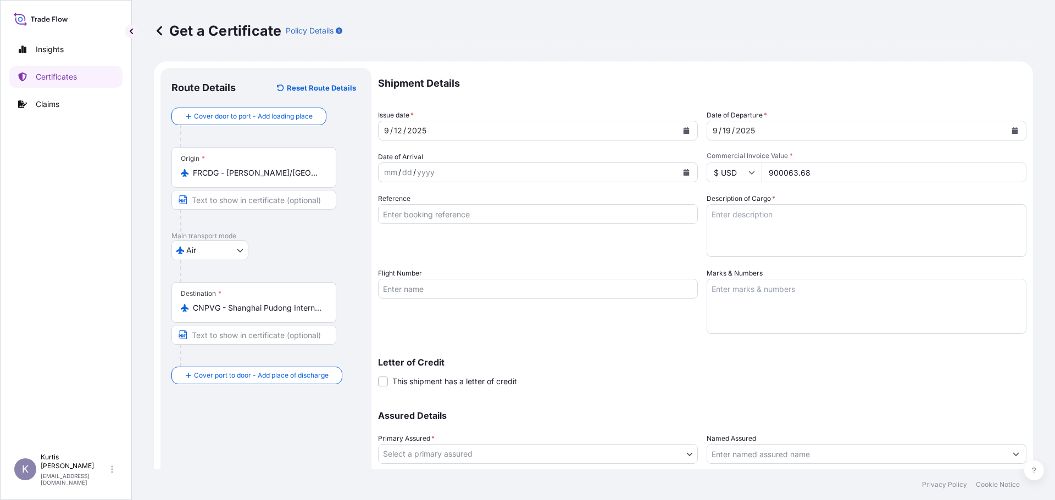
click at [822, 105] on div "Shipment Details Issue date * [DATE] Date of Departure * [DATE] Date of Arrival…" at bounding box center [702, 288] width 648 height 440
click at [776, 175] on input "900063.68" at bounding box center [893, 173] width 265 height 20
click at [823, 231] on textarea "Description of Cargo *" at bounding box center [866, 230] width 320 height 53
paste textarea "Description of Goods and/or Services COMMODITY:FOR HAINAN CHANGJIANG NUCLEAR PO…"
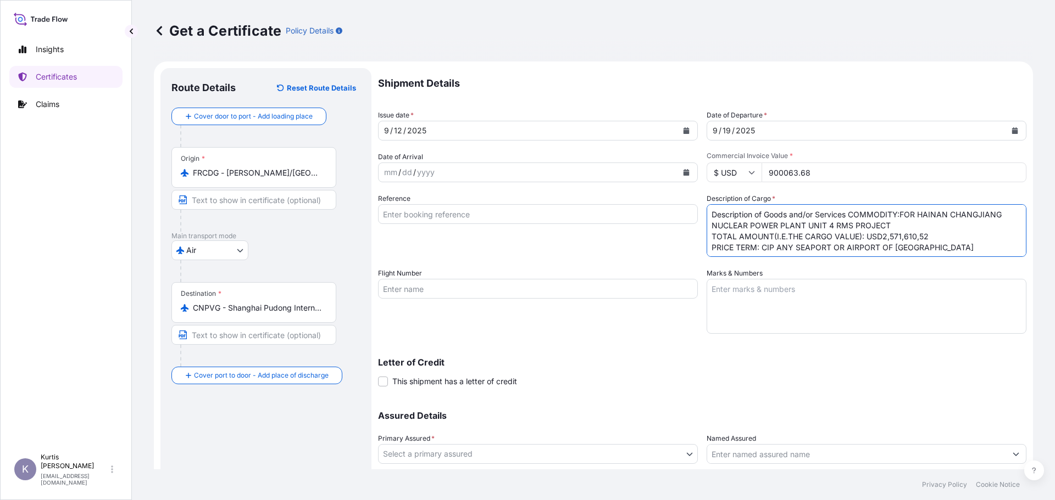
scroll to position [94, 0]
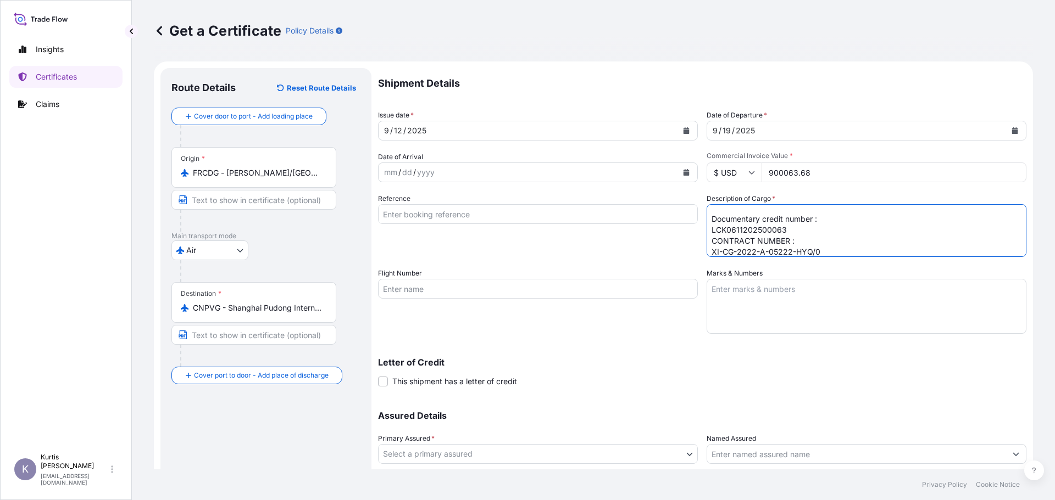
type textarea "Description of Goods and/or Services COMMODITY:FOR HAINAN CHANGJIANG NUCLEAR PO…"
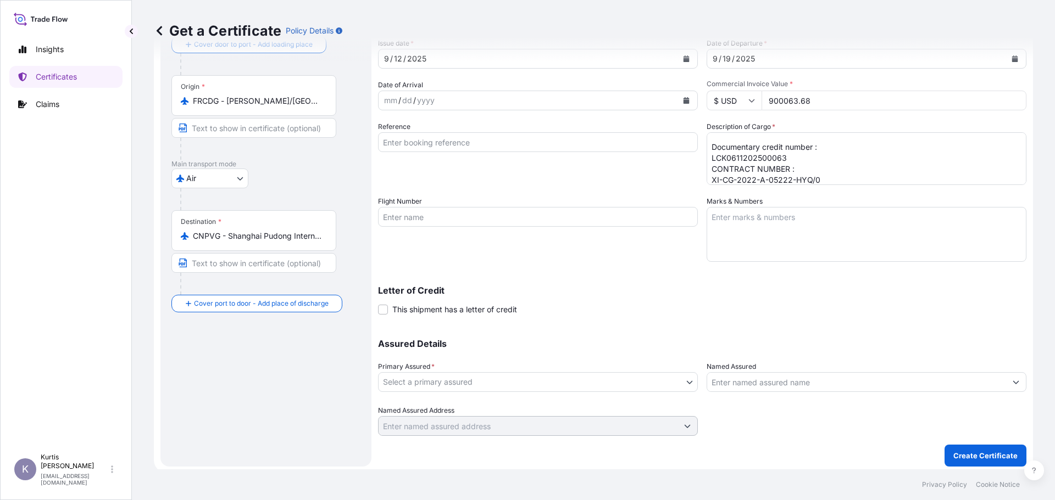
scroll to position [76, 0]
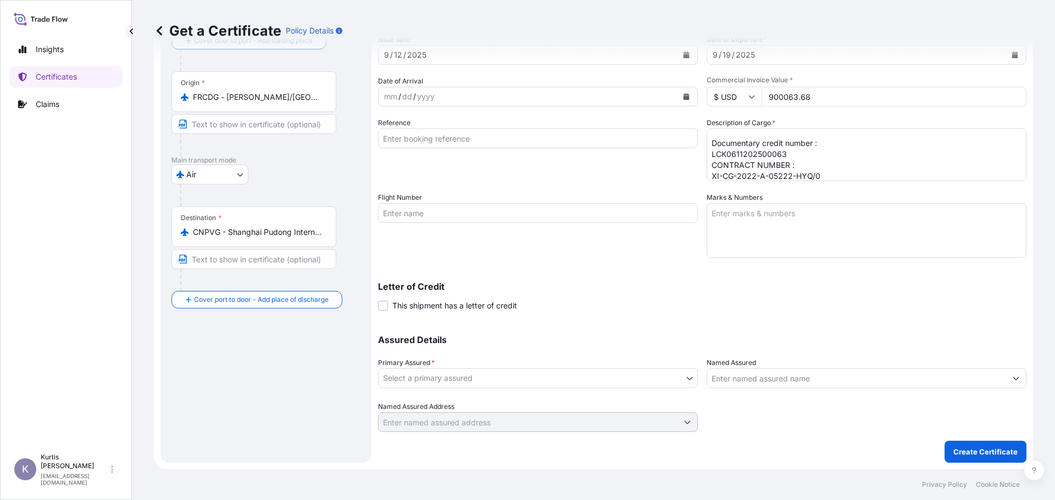
click at [464, 309] on span "This shipment has a letter of credit" at bounding box center [454, 305] width 125 height 11
click at [378, 300] on input "This shipment has a letter of credit" at bounding box center [378, 300] width 0 height 0
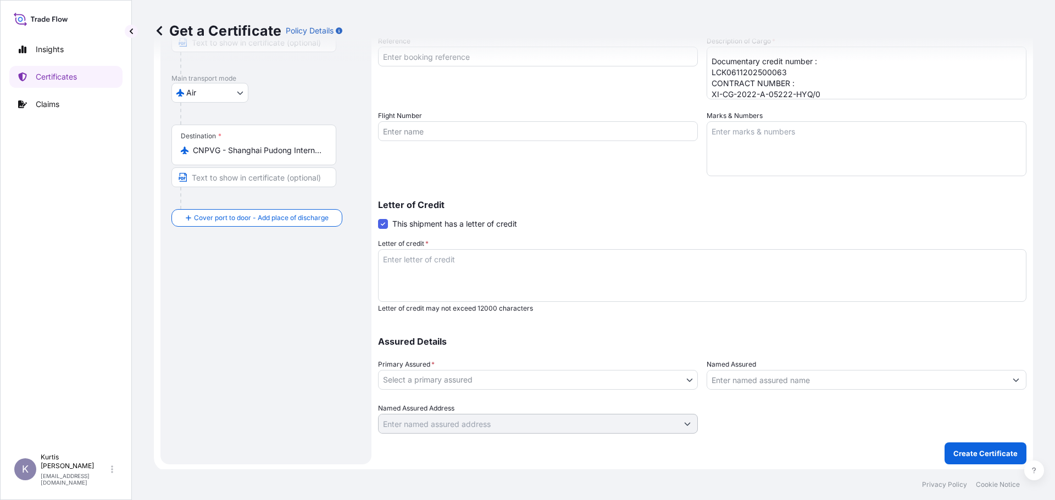
scroll to position [159, 0]
click at [473, 278] on textarea "Letter of credit *" at bounding box center [702, 274] width 648 height 53
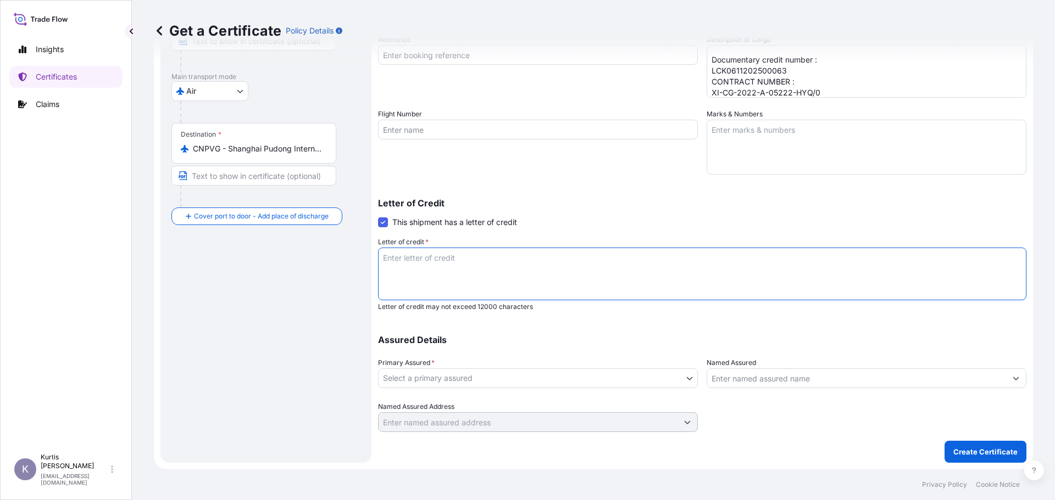
paste textarea "INSURANCE POLICY/CERTIFICATE BLANK ENDORSED FOR 110PCT OF THE CARGO VALUE SHOWI…"
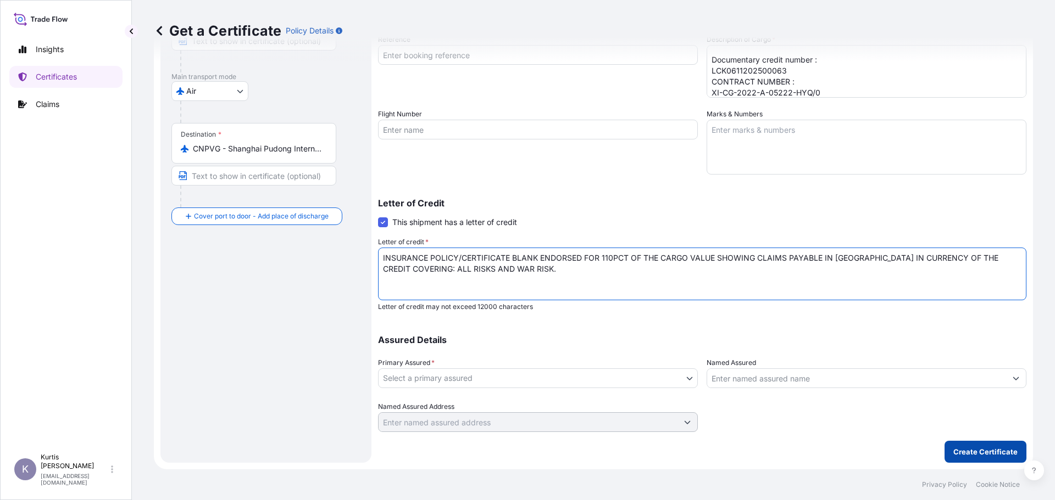
type textarea "INSURANCE POLICY/CERTIFICATE BLANK ENDORSED FOR 110PCT OF THE CARGO VALUE SHOWI…"
click at [980, 444] on button "Create Certificate" at bounding box center [985, 452] width 82 height 22
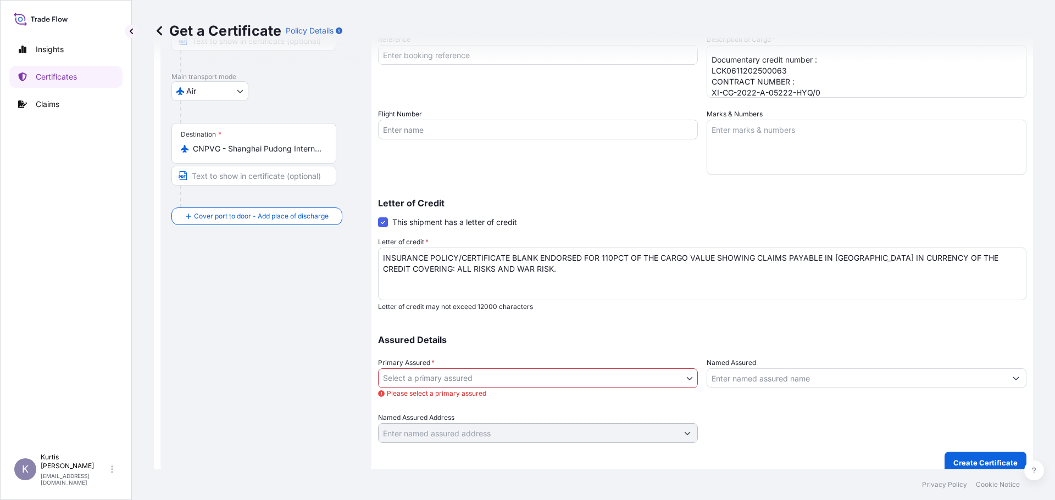
click at [533, 380] on body "Insights Certificates Claims K [PERSON_NAME] [EMAIL_ADDRESS][DOMAIN_NAME] Get a…" at bounding box center [527, 250] width 1055 height 500
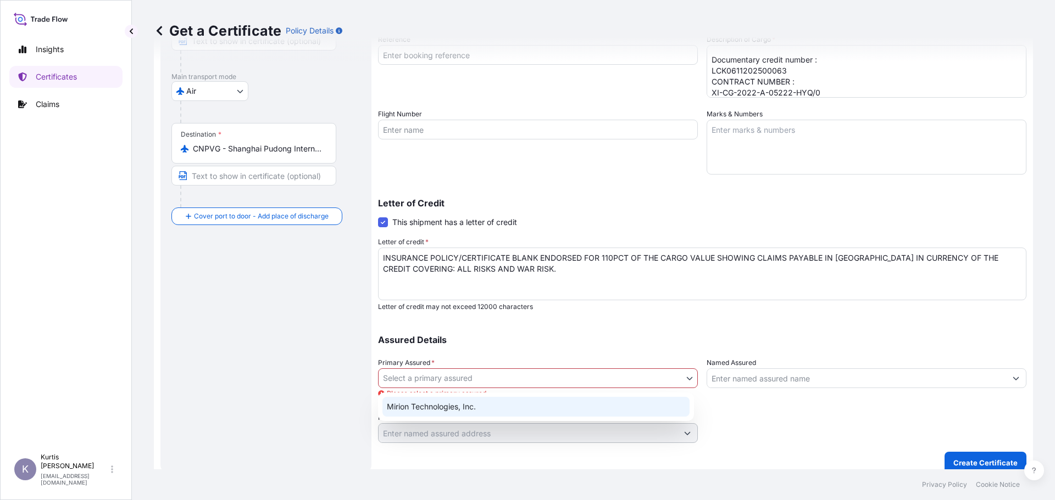
click at [528, 405] on div "Mirion Technologies, Inc." at bounding box center [535, 407] width 307 height 20
select select "31532"
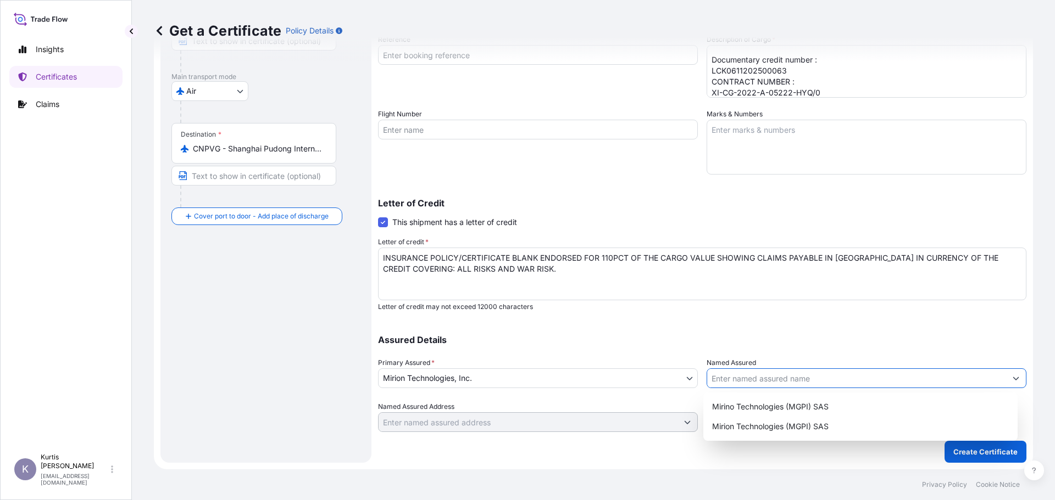
click at [742, 383] on input "Named Assured" at bounding box center [856, 379] width 299 height 20
click at [754, 428] on span "Mirion Technologies (MGPI) SAS" at bounding box center [770, 426] width 116 height 11
type input "Mirion Technologies (MGPI) SAS"
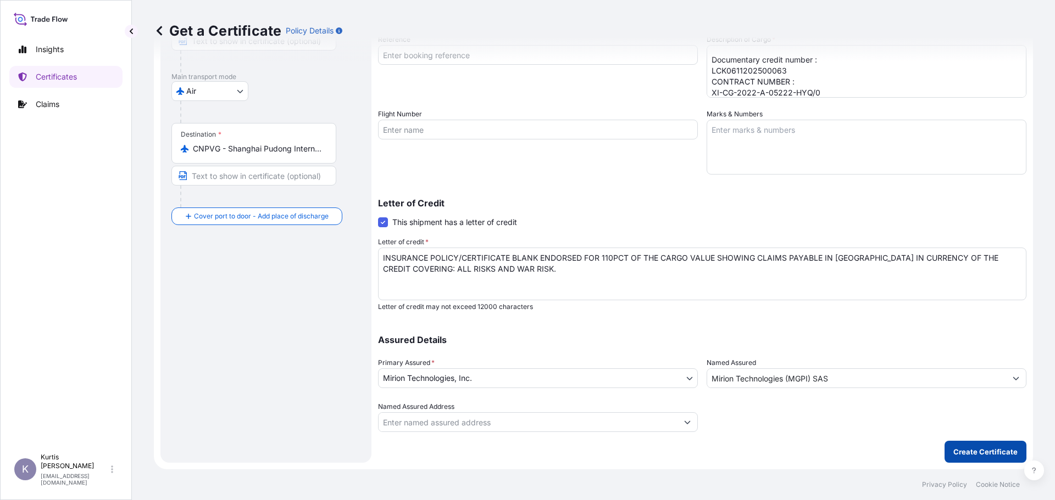
click at [974, 454] on p "Create Certificate" at bounding box center [985, 452] width 64 height 11
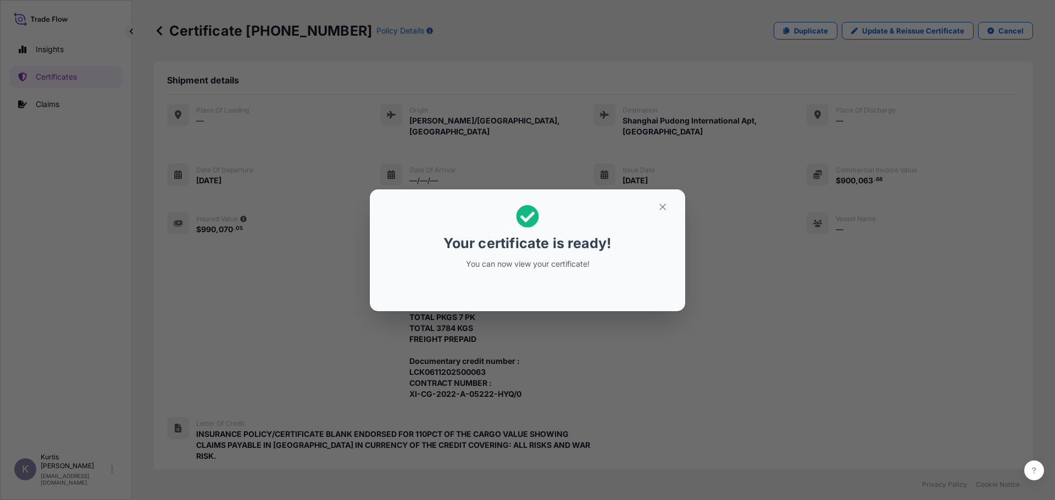
click at [806, 70] on div "Your certificate is ready! You can now view your certificate!" at bounding box center [527, 250] width 1055 height 500
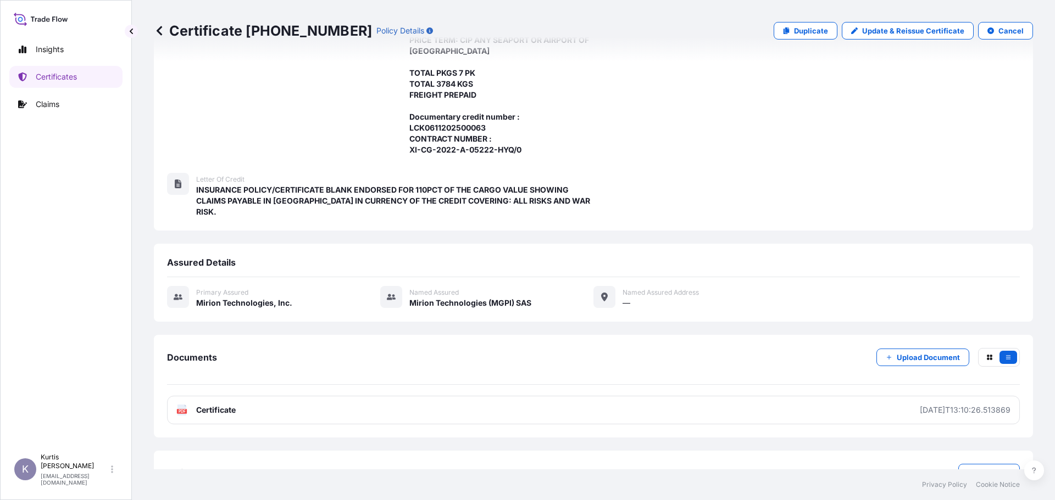
scroll to position [259, 0]
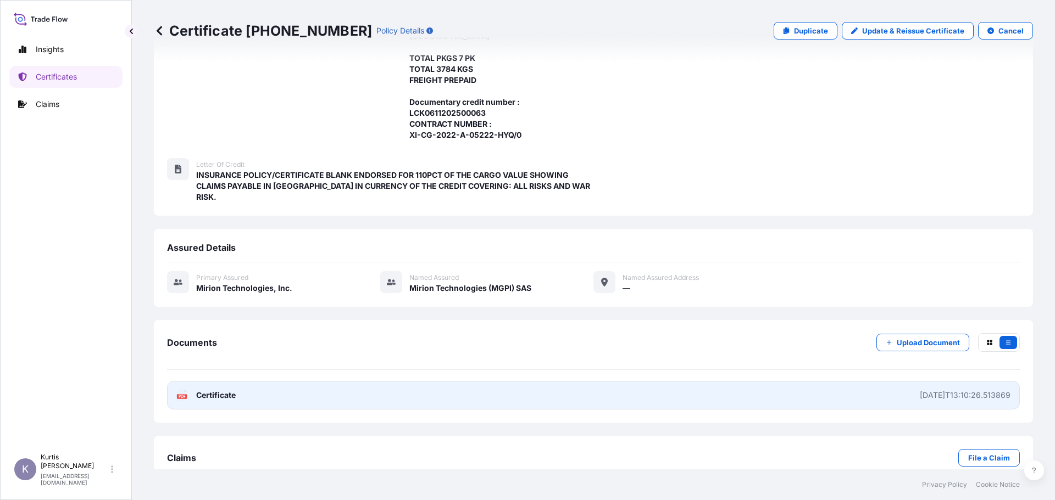
click at [891, 381] on link "PDF Certificate [DATE]T13:10:26.513869" at bounding box center [593, 395] width 852 height 29
